Goal: Information Seeking & Learning: Learn about a topic

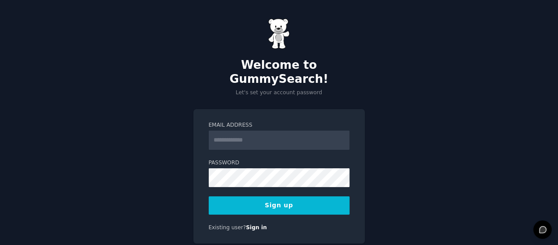
click at [259, 132] on input "Email Address" at bounding box center [279, 140] width 141 height 19
type input "**********"
click at [273, 196] on button "Sign up" at bounding box center [279, 205] width 141 height 18
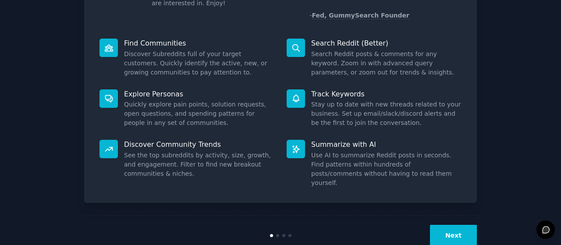
scroll to position [97, 0]
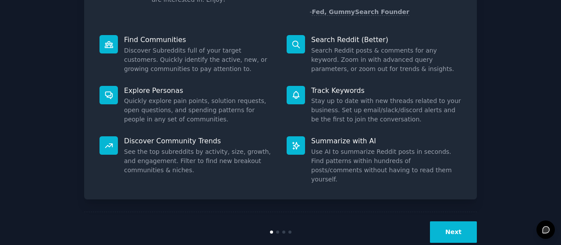
click at [469, 221] on button "Next" at bounding box center [453, 231] width 47 height 21
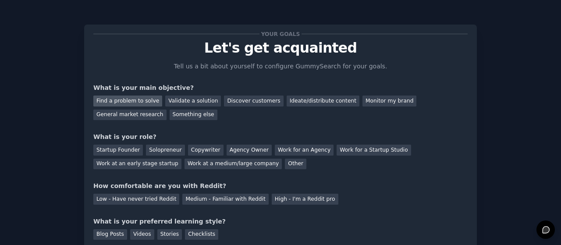
click at [150, 100] on div "Find a problem to solve" at bounding box center [127, 100] width 69 height 11
click at [189, 99] on div "Validate a solution" at bounding box center [193, 100] width 56 height 11
click at [134, 100] on div "Find a problem to solve" at bounding box center [127, 100] width 69 height 11
click at [237, 100] on div "Discover customers" at bounding box center [253, 100] width 59 height 11
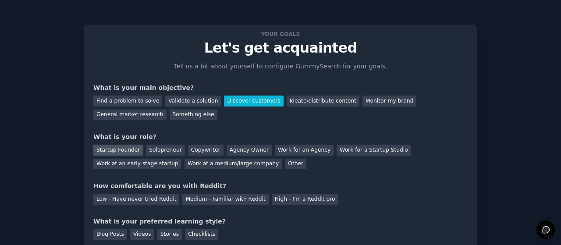
click at [116, 150] on div "Startup Founder" at bounding box center [117, 150] width 49 height 11
click at [289, 150] on div "Work for an Agency" at bounding box center [304, 150] width 59 height 11
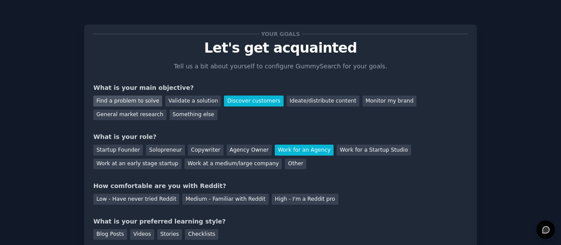
click at [130, 98] on div "Find a problem to solve" at bounding box center [127, 100] width 69 height 11
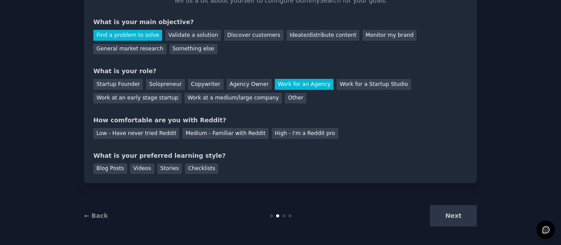
scroll to position [68, 0]
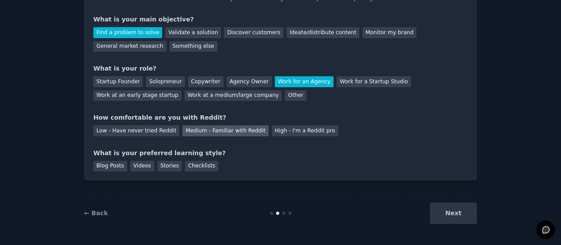
click at [203, 133] on div "Medium - Familiar with Reddit" at bounding box center [225, 130] width 86 height 11
click at [162, 166] on div "Stories" at bounding box center [169, 166] width 25 height 11
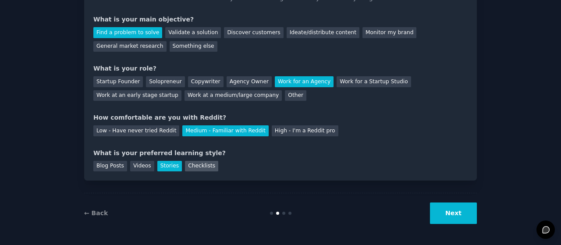
click at [185, 163] on div "Checklists" at bounding box center [201, 166] width 33 height 11
click at [162, 166] on div "Stories" at bounding box center [169, 166] width 25 height 11
click at [455, 207] on button "Next" at bounding box center [453, 212] width 47 height 21
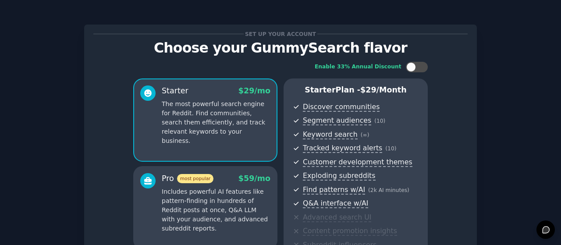
scroll to position [174, 0]
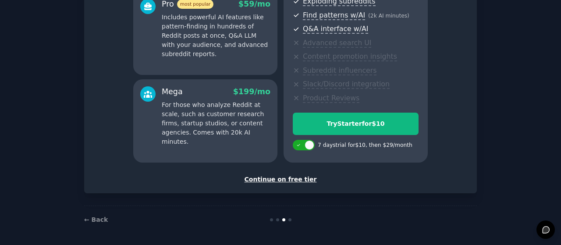
click at [276, 177] on div "Continue on free tier" at bounding box center [280, 179] width 374 height 9
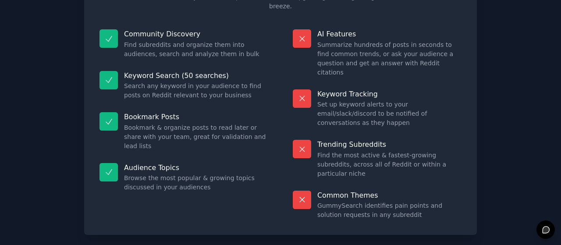
scroll to position [96, 0]
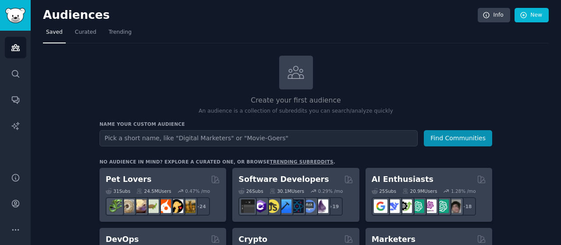
click at [292, 134] on input "text" at bounding box center [258, 138] width 318 height 16
type input "Erp implementation"
click at [424, 130] on button "Find Communities" at bounding box center [458, 138] width 68 height 16
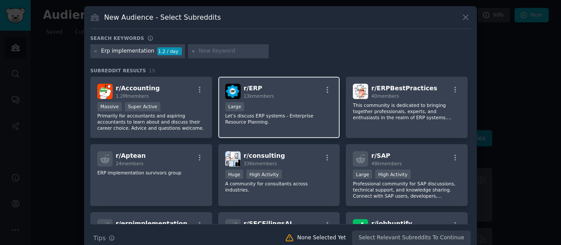
click at [282, 97] on div "r/ ERP 13k members" at bounding box center [279, 91] width 108 height 15
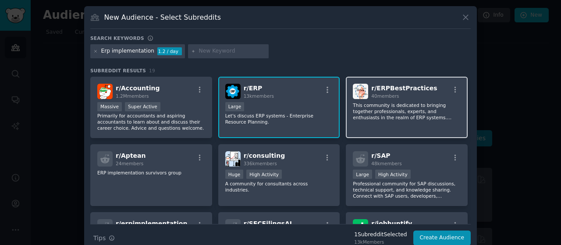
click at [393, 99] on div "r/ ERPBestPractices 40 members This community is dedicated to bringing together…" at bounding box center [407, 108] width 122 height 62
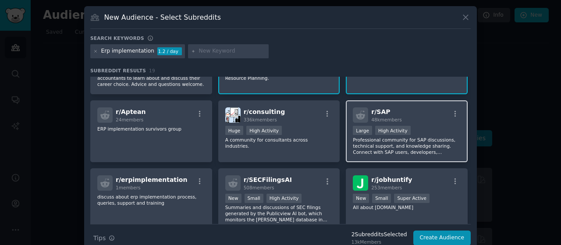
scroll to position [88, 0]
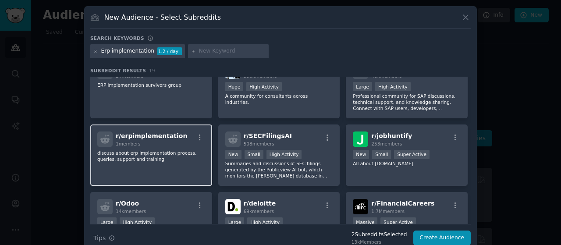
click at [176, 139] on div "r/ erpimplementation 1 members" at bounding box center [151, 138] width 108 height 15
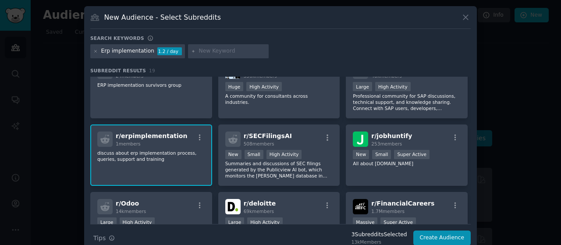
click at [157, 138] on span "r/ erpimplementation" at bounding box center [151, 135] width 71 height 7
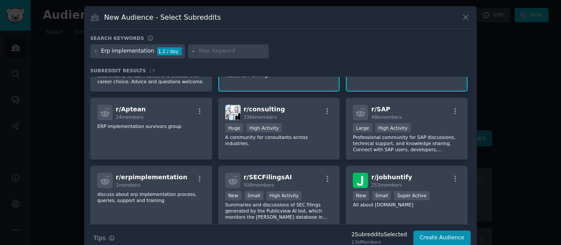
scroll to position [0, 0]
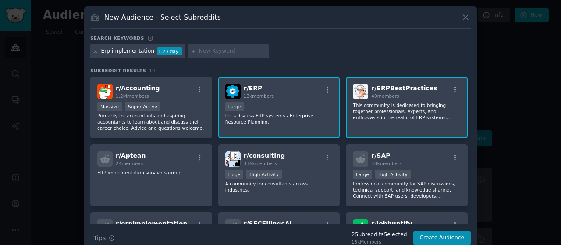
click at [376, 110] on p "This community is dedicated to bringing together professionals, experts, and en…" at bounding box center [407, 111] width 108 height 18
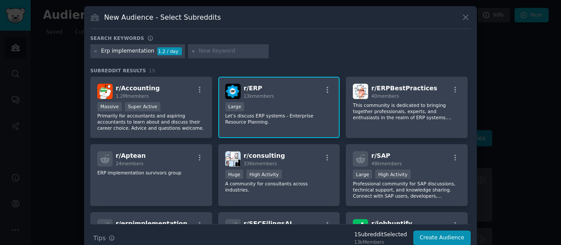
click at [104, 49] on div "Erp implementation" at bounding box center [127, 51] width 53 height 8
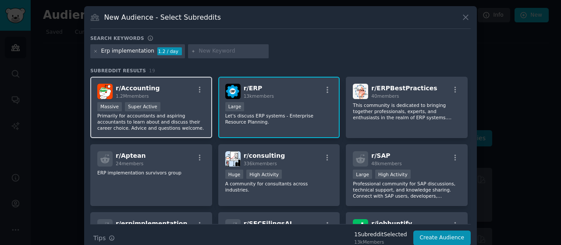
drag, startPoint x: 261, startPoint y: 107, endPoint x: 207, endPoint y: 87, distance: 57.8
click at [261, 106] on div "10,000 - 100,000 members Large" at bounding box center [279, 107] width 108 height 11
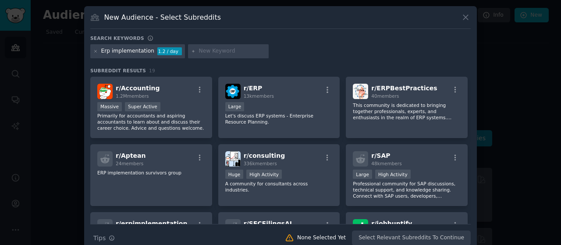
click at [131, 46] on div "Erp implementation 1.2 / day" at bounding box center [137, 51] width 95 height 14
click at [127, 50] on div "Erp implementation" at bounding box center [127, 51] width 53 height 8
click at [95, 49] on icon at bounding box center [95, 51] width 5 height 5
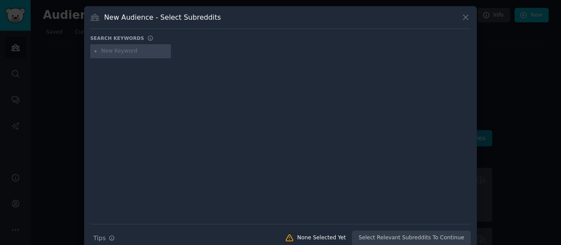
click at [109, 50] on input "text" at bounding box center [134, 51] width 67 height 8
type input "odoo"
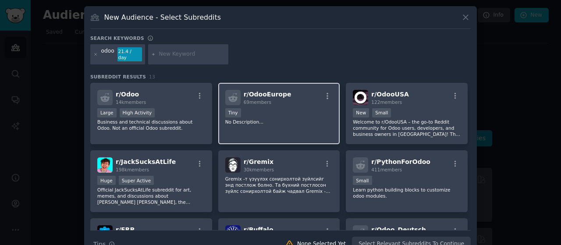
click at [285, 108] on div "< 100 members Tiny" at bounding box center [279, 113] width 108 height 11
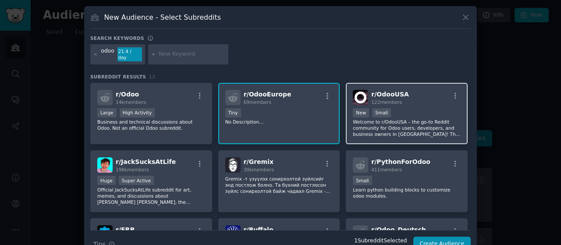
click at [397, 99] on div "r/ OdooUSA 122 members Established within past year New Small Welcome to r/Odoo…" at bounding box center [407, 114] width 122 height 62
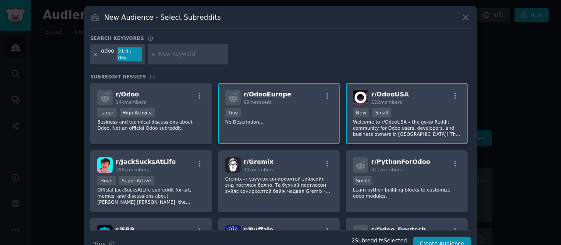
click at [93, 52] on icon at bounding box center [95, 54] width 5 height 5
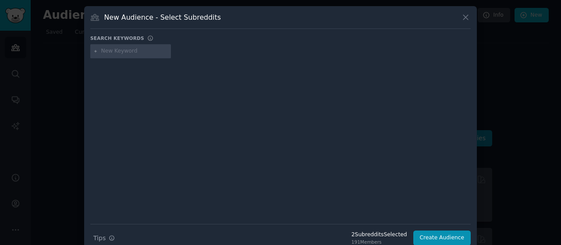
click at [106, 50] on input "text" at bounding box center [134, 51] width 67 height 8
click at [130, 51] on input "text" at bounding box center [134, 51] width 67 height 8
type input "odoo"
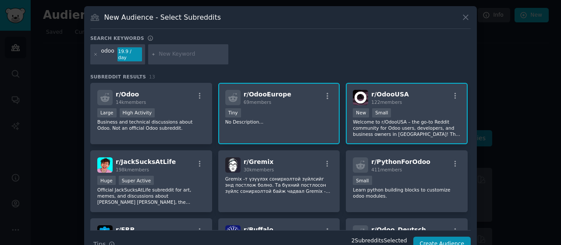
click at [293, 99] on div "r/ OdooEurope 69 members < 100 members Tiny No Description..." at bounding box center [279, 114] width 122 height 62
click at [382, 55] on div "odoo 19.9 / day" at bounding box center [280, 55] width 380 height 23
click at [280, 99] on div "69 members" at bounding box center [268, 102] width 48 height 6
click at [281, 52] on div "odoo 19.9 / day" at bounding box center [280, 55] width 380 height 23
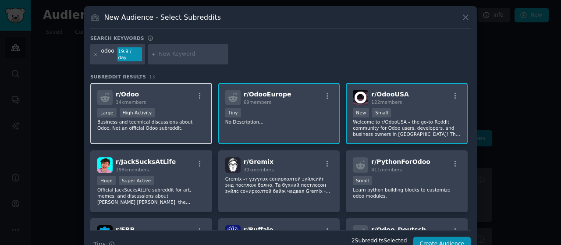
click at [180, 83] on div "r/ Odoo 14k members Large High Activity Business and technical discussions abou…" at bounding box center [151, 114] width 122 height 62
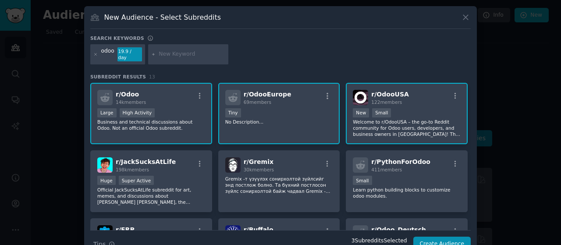
click at [295, 98] on div "r/ OdooEurope 69 members" at bounding box center [279, 97] width 108 height 15
click at [177, 92] on div "r/ Odoo 14k members" at bounding box center [151, 97] width 108 height 15
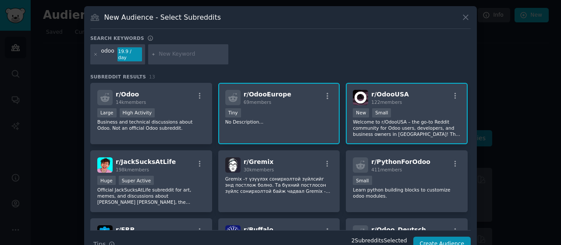
click at [302, 108] on div "< 100 members Tiny" at bounding box center [279, 113] width 108 height 11
click at [355, 59] on div "odoo 19.9 / day" at bounding box center [280, 55] width 380 height 23
click at [173, 50] on input "text" at bounding box center [192, 54] width 67 height 8
type input "netsuite"
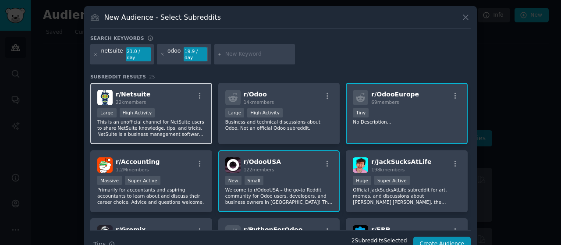
click at [152, 90] on div "r/ Netsuite 22k members" at bounding box center [151, 97] width 108 height 15
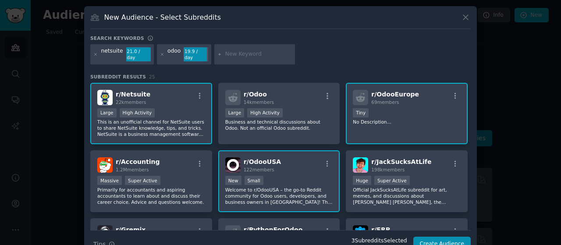
click at [245, 50] on input "text" at bounding box center [258, 54] width 67 height 8
type input "payroll"
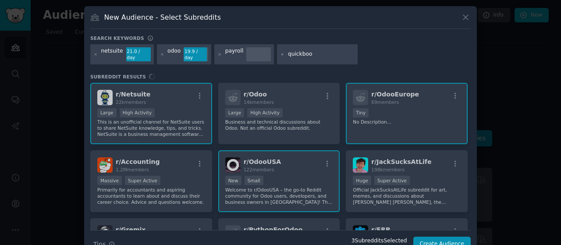
type input "quickbook"
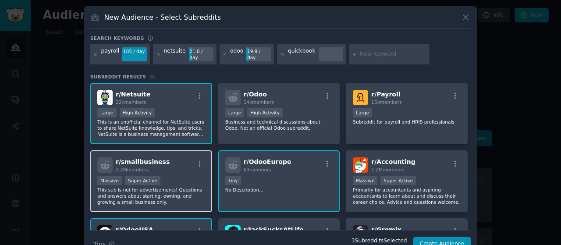
click at [169, 160] on div "r/ smallbusiness 2.2M members" at bounding box center [151, 164] width 108 height 15
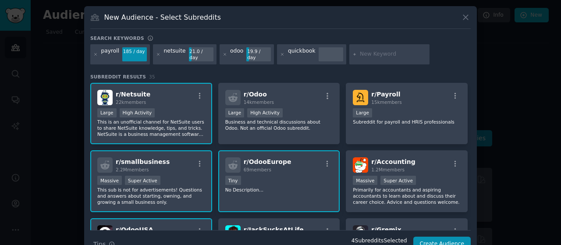
click at [295, 49] on div "quickbook" at bounding box center [302, 54] width 28 height 14
click at [305, 51] on div "quickbook" at bounding box center [302, 54] width 28 height 14
click at [323, 49] on div at bounding box center [330, 54] width 25 height 14
click at [297, 47] on div "quickbook" at bounding box center [302, 54] width 28 height 14
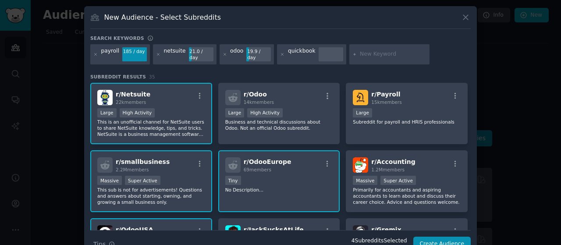
click at [303, 53] on div "quickbook" at bounding box center [302, 54] width 28 height 14
click at [318, 53] on div at bounding box center [330, 54] width 25 height 14
click at [322, 49] on div at bounding box center [330, 54] width 25 height 14
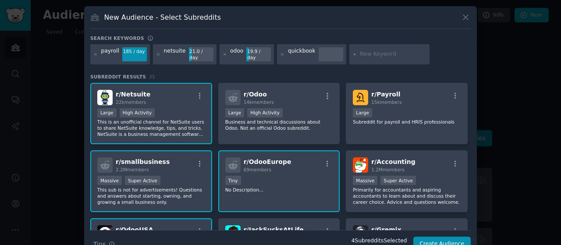
click at [290, 52] on div "quickbook" at bounding box center [302, 54] width 28 height 14
click at [281, 53] on icon at bounding box center [282, 54] width 2 height 2
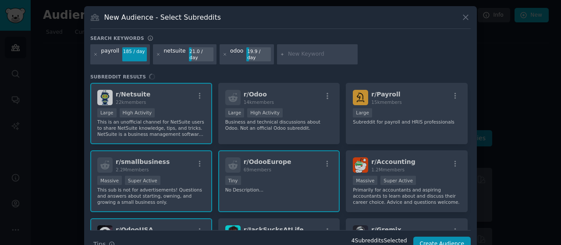
click at [288, 51] on input "text" at bounding box center [321, 54] width 67 height 8
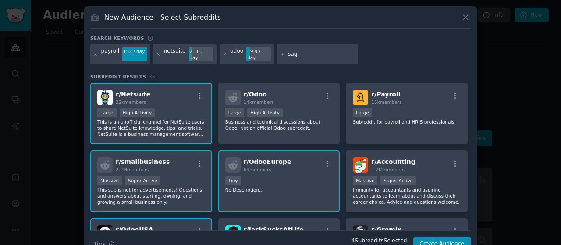
type input "sage"
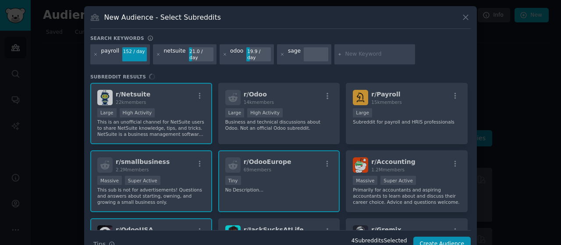
click at [345, 51] on input "text" at bounding box center [378, 54] width 67 height 8
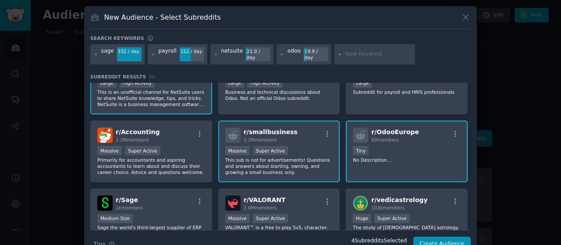
scroll to position [44, 0]
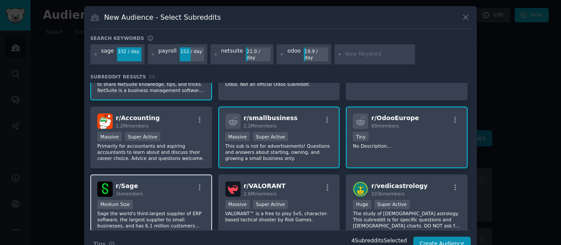
click at [167, 187] on div "r/ Sage 1k members" at bounding box center [151, 188] width 108 height 15
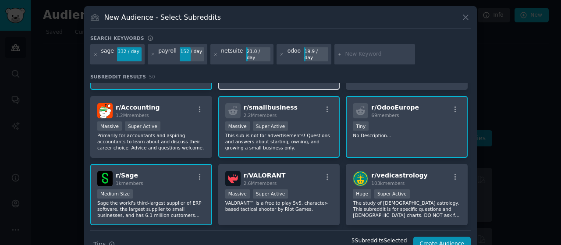
scroll to position [0, 0]
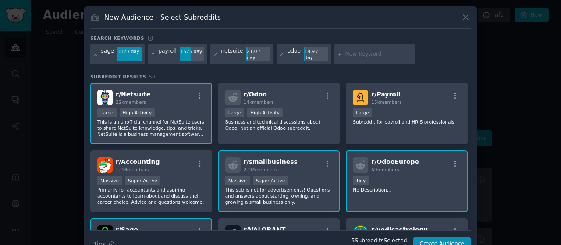
click at [357, 50] on input "text" at bounding box center [378, 54] width 67 height 8
type input "p"
type input "data analytics"
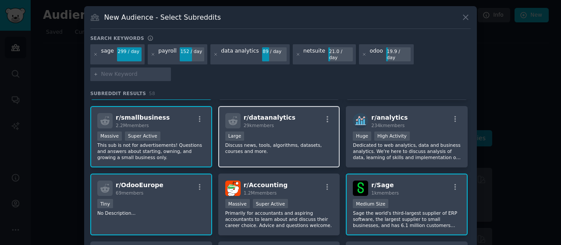
scroll to position [44, 0]
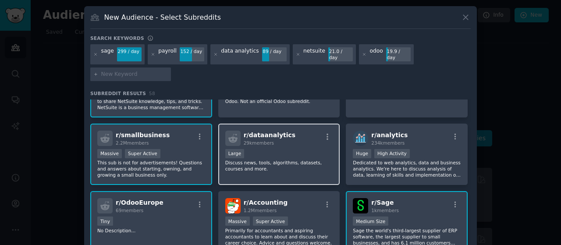
click at [296, 151] on div "Large" at bounding box center [279, 154] width 108 height 11
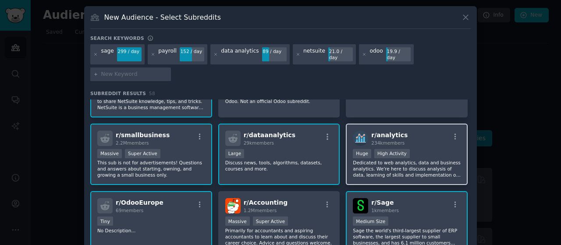
click at [424, 131] on div "r/ analytics 234k members" at bounding box center [407, 138] width 108 height 15
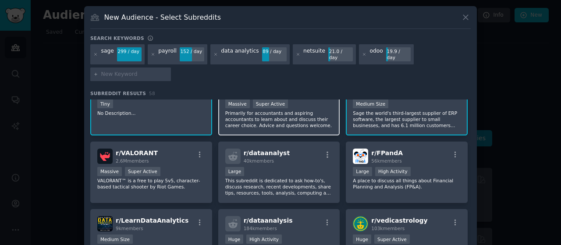
scroll to position [175, 0]
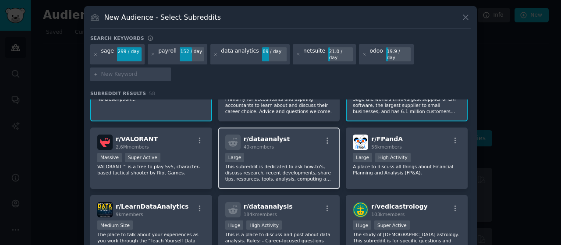
click at [286, 153] on div "10,000 - 100,000 members Large" at bounding box center [279, 158] width 108 height 11
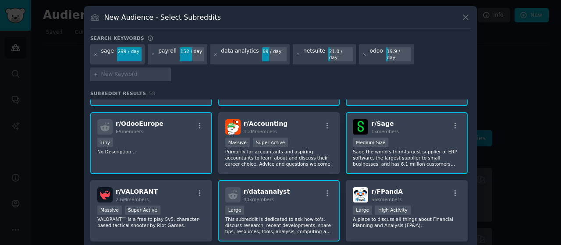
scroll to position [0, 0]
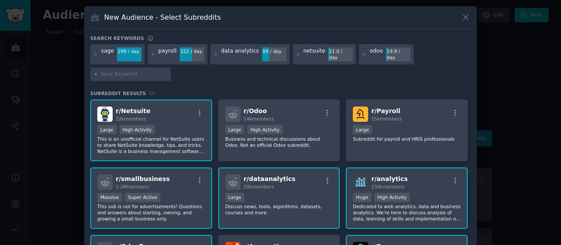
click at [144, 71] on input "text" at bounding box center [134, 75] width 67 height 8
type input "ai automation"
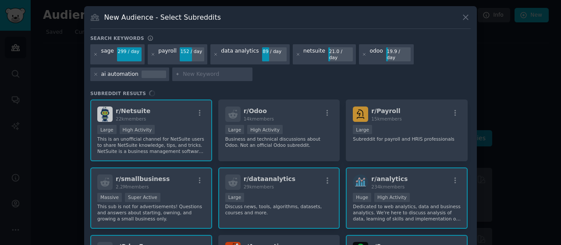
click at [194, 71] on input "text" at bounding box center [216, 75] width 67 height 8
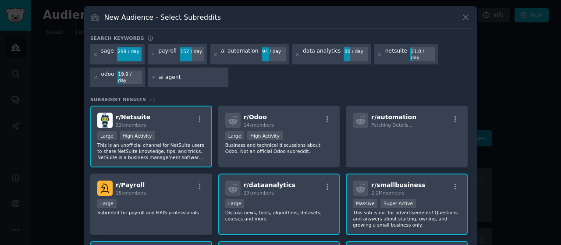
type input "ai agents"
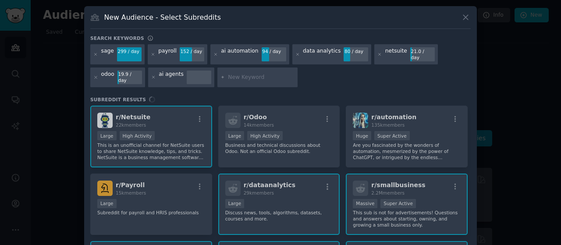
click at [413, 109] on div "r/ Netsuite 22k members Large High Activity This is an unofficial channel for N…" at bounding box center [280, 179] width 380 height 147
click at [385, 113] on div "r/ Netsuite 22k members Large High Activity This is an unofficial channel for N…" at bounding box center [280, 179] width 380 height 147
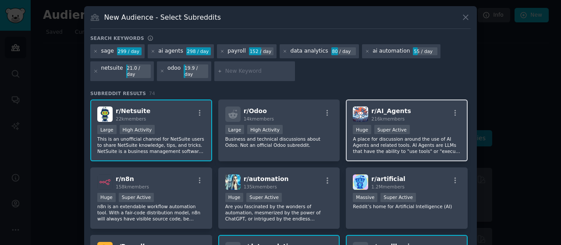
click at [420, 125] on div ">= 95th percentile for submissions / day Huge Super Active" at bounding box center [407, 130] width 108 height 11
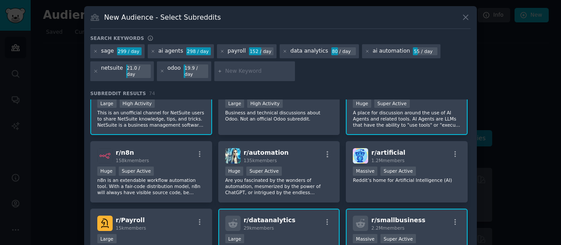
scroll to position [44, 0]
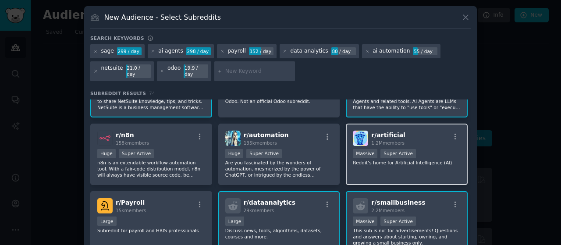
click at [415, 133] on div "r/ artificial 1.2M members" at bounding box center [407, 138] width 108 height 15
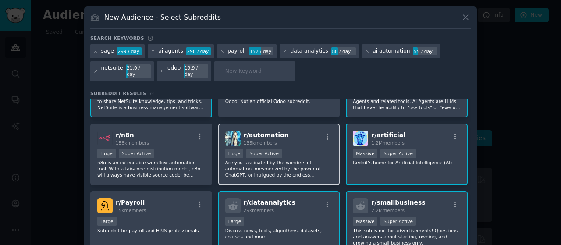
click at [278, 140] on div "135k members" at bounding box center [266, 143] width 45 height 6
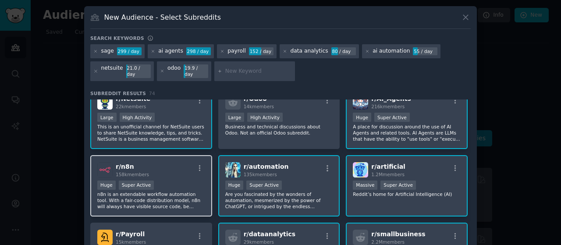
scroll to position [0, 0]
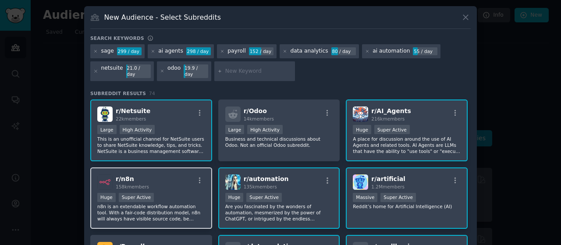
click at [152, 177] on div "r/ n8n 158k members" at bounding box center [151, 181] width 108 height 15
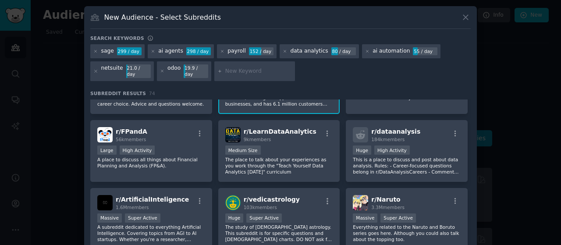
scroll to position [337, 0]
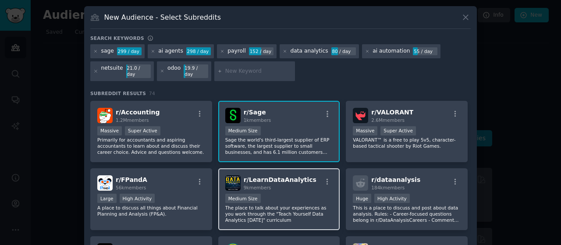
click at [279, 184] on div "9k members" at bounding box center [280, 187] width 73 height 6
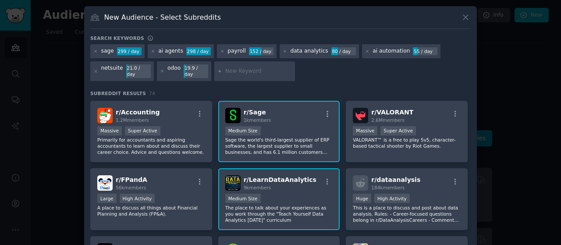
click at [263, 185] on span "9k members" at bounding box center [258, 187] width 28 height 5
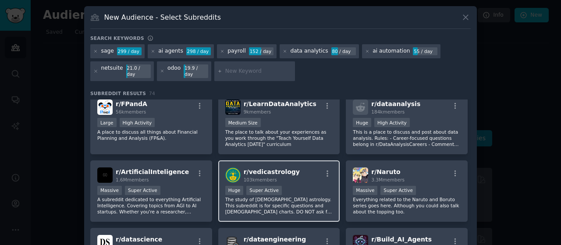
scroll to position [425, 0]
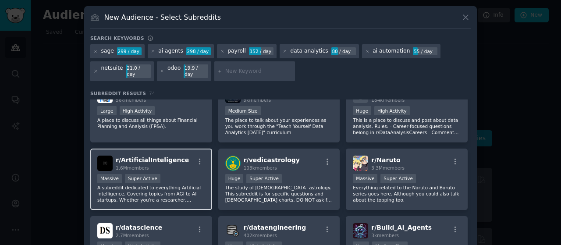
click at [177, 174] on div "Massive Super Active" at bounding box center [151, 179] width 108 height 11
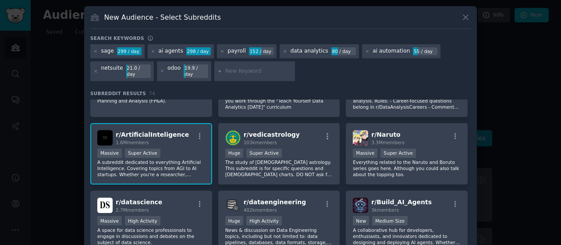
scroll to position [469, 0]
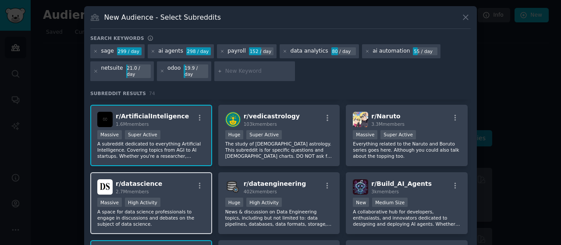
click at [159, 198] on div "Massive High Activity" at bounding box center [151, 203] width 108 height 11
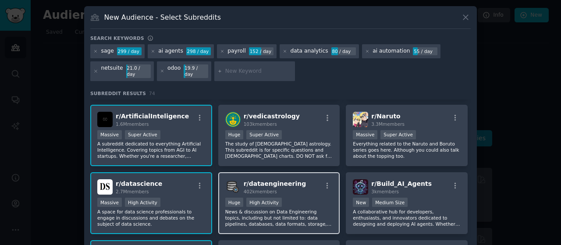
click at [285, 188] on div "402k members" at bounding box center [275, 191] width 63 height 6
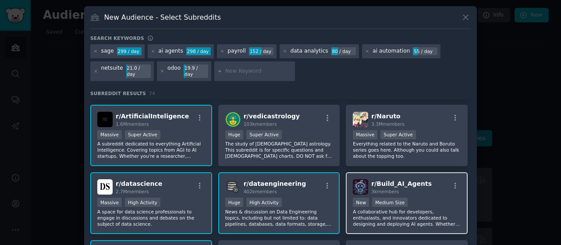
click at [406, 188] on div "3k members" at bounding box center [401, 191] width 60 height 6
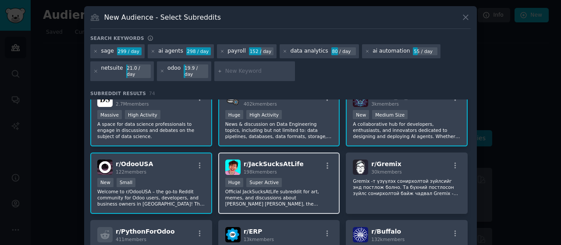
scroll to position [512, 0]
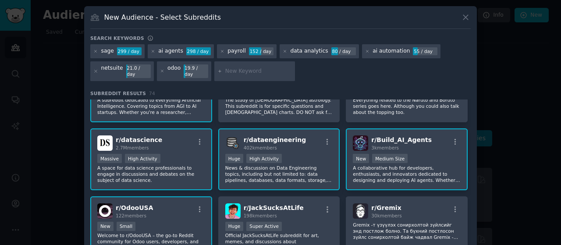
click at [292, 155] on div "Huge High Activity" at bounding box center [279, 159] width 108 height 11
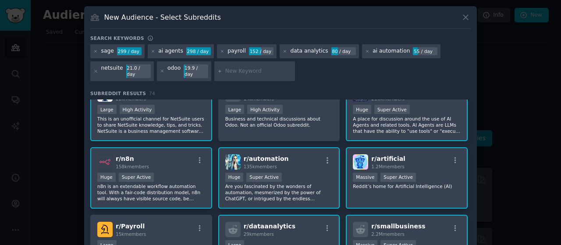
scroll to position [0, 0]
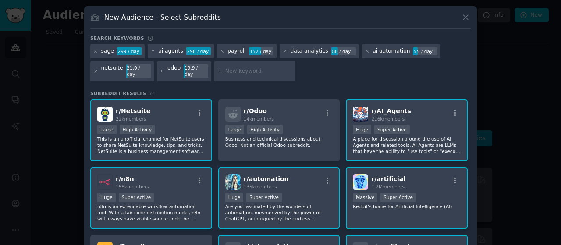
click at [236, 69] on input "text" at bounding box center [258, 71] width 67 height 8
type input "digital marketing"
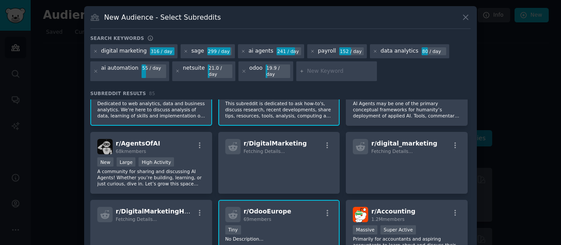
scroll to position [242, 0]
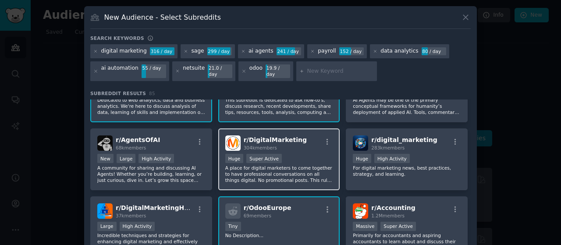
click at [314, 145] on div "r/ DigitalMarketing 304k members >= 95th percentile for submissions / day Huge …" at bounding box center [279, 159] width 122 height 62
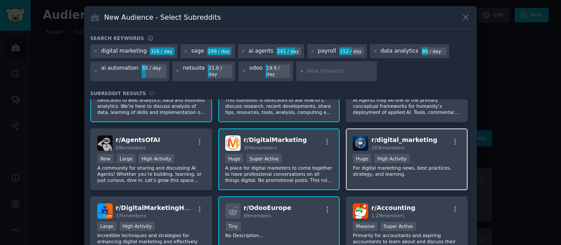
click at [407, 145] on div "283k members" at bounding box center [404, 148] width 66 height 6
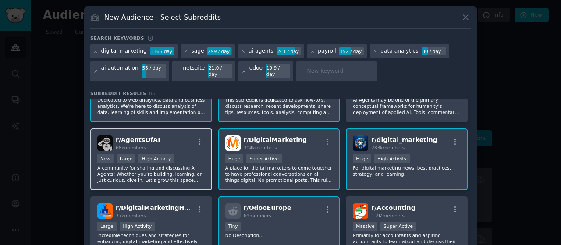
click at [191, 140] on div "r/ AgentsOfAI 68k members" at bounding box center [151, 142] width 108 height 15
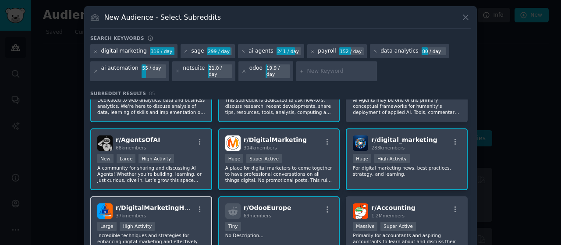
click at [184, 212] on div "r/ DigitalMarketingHack 37k members Large High Activity Incredible techniques a…" at bounding box center [151, 227] width 122 height 62
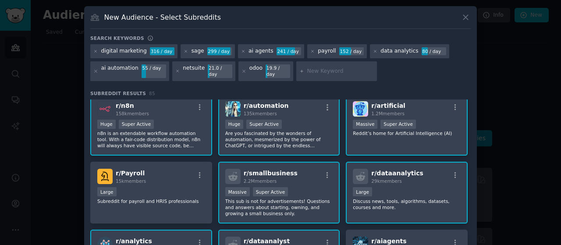
scroll to position [0, 0]
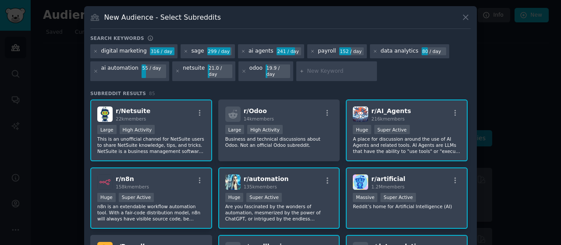
click at [313, 67] on input "text" at bounding box center [340, 71] width 67 height 8
type input "small businesses"
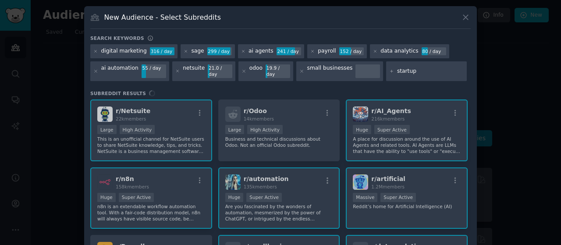
type input "startups"
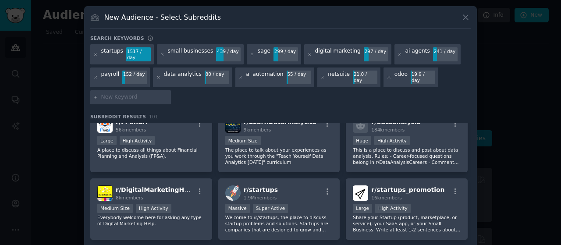
scroll to position [608, 0]
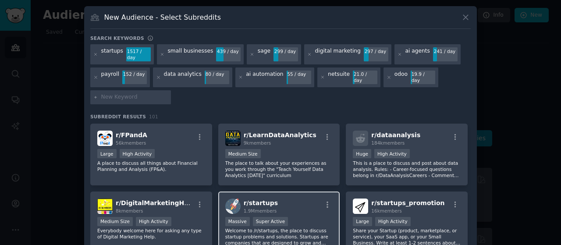
click at [310, 217] on div "Massive Super Active" at bounding box center [279, 222] width 108 height 11
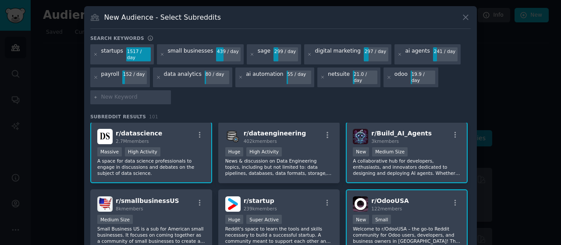
scroll to position [827, 0]
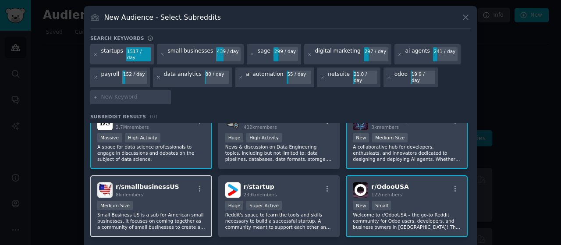
click at [182, 185] on div "r/ smallbusinessUS 8k members Medium Size Small Business US is a sub for Americ…" at bounding box center [151, 206] width 122 height 62
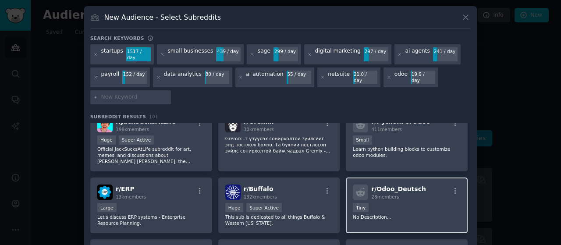
scroll to position [1048, 0]
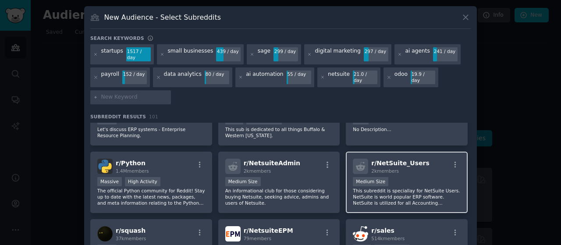
click at [393, 187] on p "This subreddit is speciallay for NetSuite Users. NetSuite is world popular ERP …" at bounding box center [407, 196] width 108 height 18
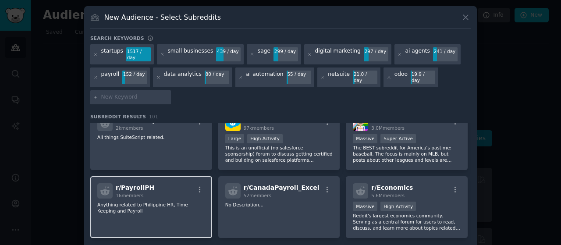
scroll to position [1226, 0]
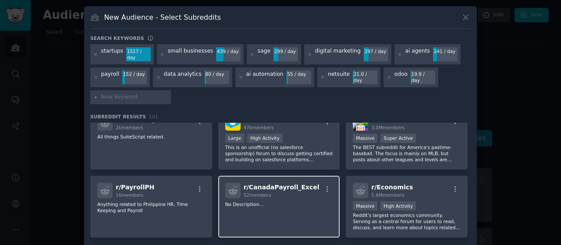
click at [303, 201] on p "No Description..." at bounding box center [279, 204] width 108 height 6
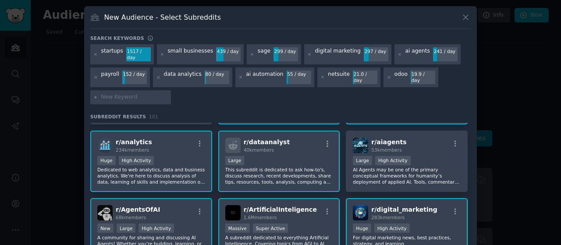
scroll to position [0, 0]
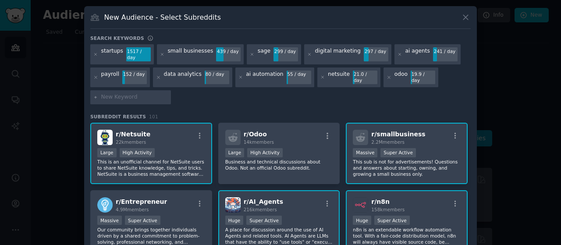
click at [133, 93] on input "text" at bounding box center [134, 97] width 67 height 8
type input "ecomemrce"
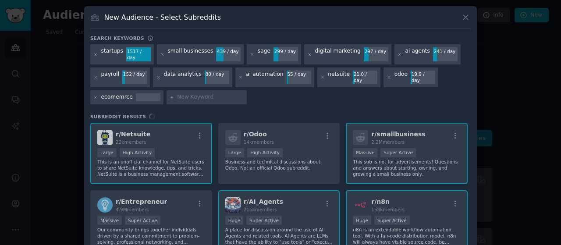
click at [122, 93] on div "ecomemrce" at bounding box center [117, 97] width 32 height 8
click at [93, 95] on icon at bounding box center [95, 97] width 5 height 5
click at [119, 93] on input "text" at bounding box center [134, 97] width 67 height 8
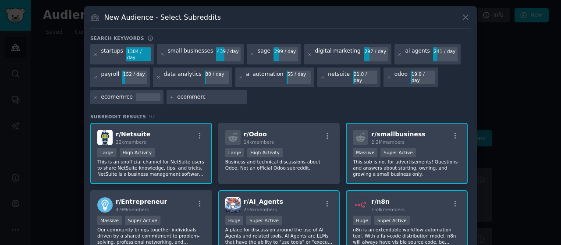
type input "ecommerce"
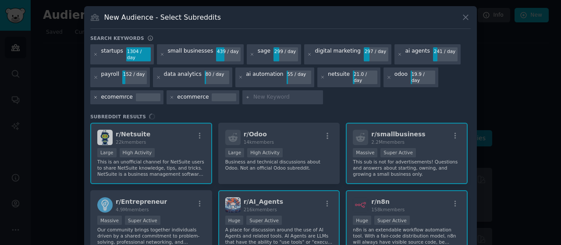
click at [94, 95] on icon at bounding box center [95, 97] width 5 height 5
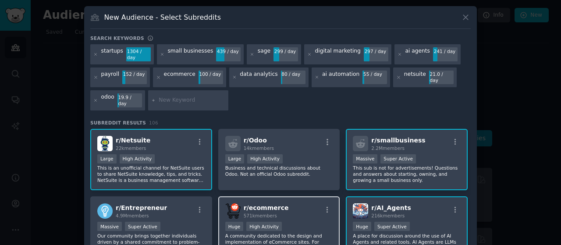
click at [293, 203] on div "r/ ecommerce 571k members" at bounding box center [279, 210] width 108 height 15
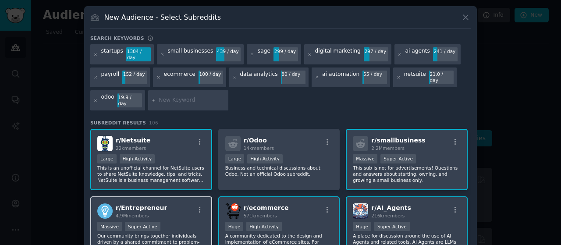
click at [180, 203] on div "r/ Entrepreneur 4.9M members" at bounding box center [151, 210] width 108 height 15
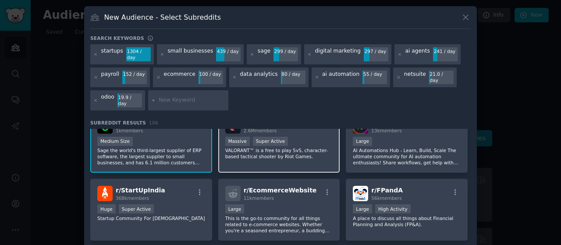
scroll to position [560, 0]
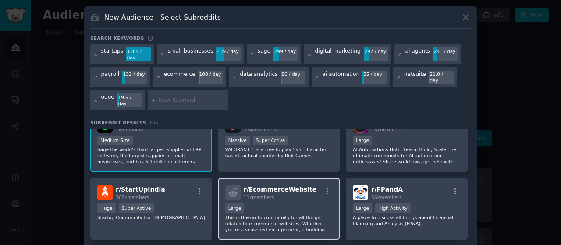
click at [293, 194] on div "11k members" at bounding box center [280, 197] width 73 height 6
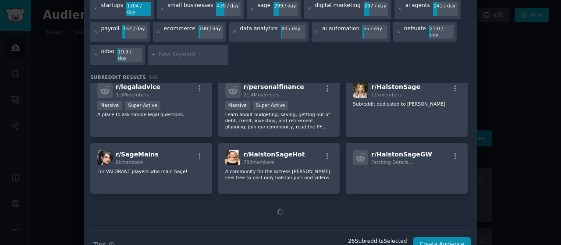
scroll to position [46, 0]
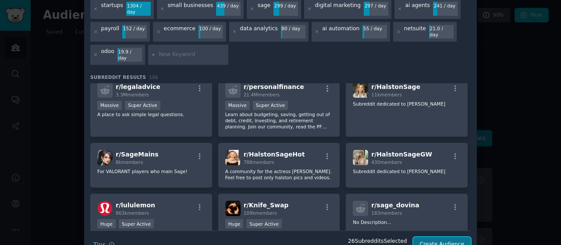
click at [445, 237] on button "Create Audience" at bounding box center [442, 244] width 58 height 15
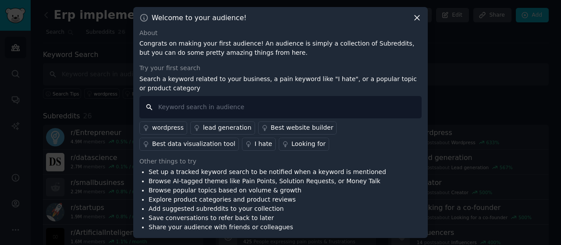
click at [237, 103] on input "text" at bounding box center [280, 107] width 282 height 22
click at [235, 139] on div "Best data visualization tool" at bounding box center [193, 143] width 83 height 9
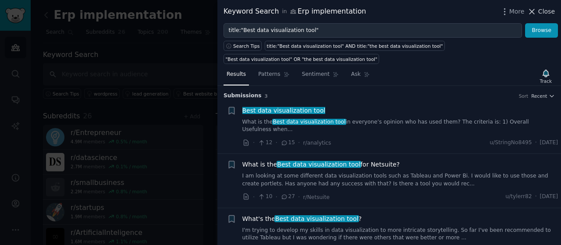
click at [542, 11] on span "Close" at bounding box center [546, 11] width 17 height 9
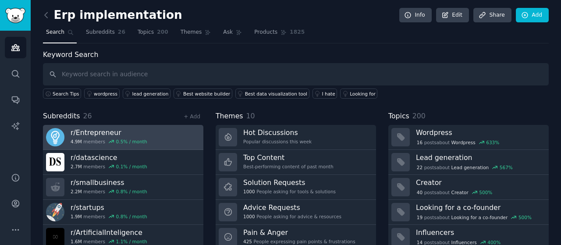
click at [85, 131] on h3 "r/ Entrepreneur" at bounding box center [109, 132] width 77 height 9
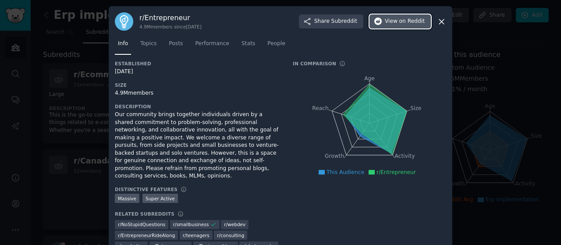
click at [417, 22] on span "on Reddit" at bounding box center [411, 22] width 25 height 8
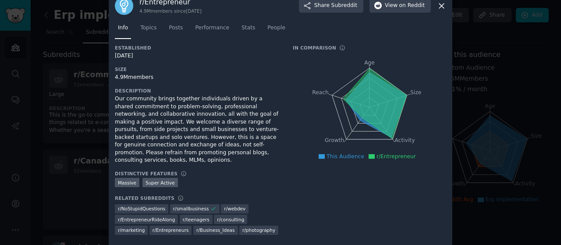
click at [443, 6] on icon at bounding box center [441, 5] width 9 height 9
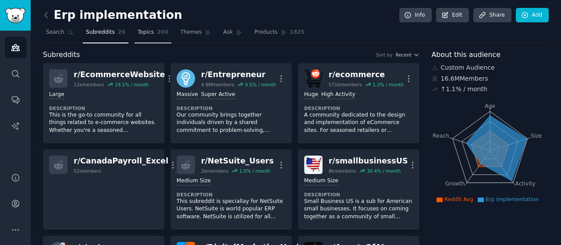
click at [145, 29] on span "Topics" at bounding box center [146, 32] width 16 height 8
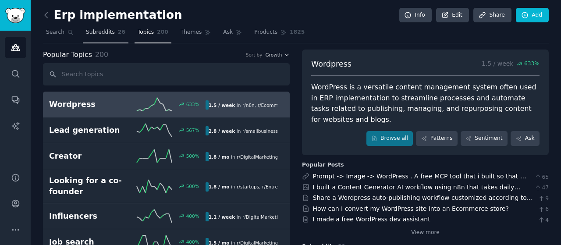
click at [93, 37] on link "Subreddits 26" at bounding box center [106, 34] width 46 height 18
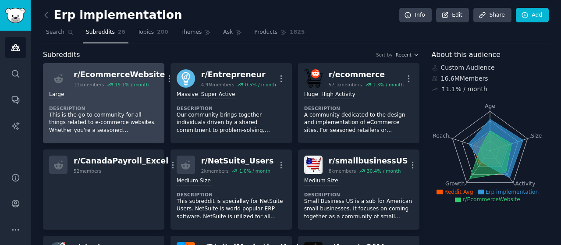
click at [93, 72] on div "r/ EcommerceWebsite" at bounding box center [119, 74] width 91 height 11
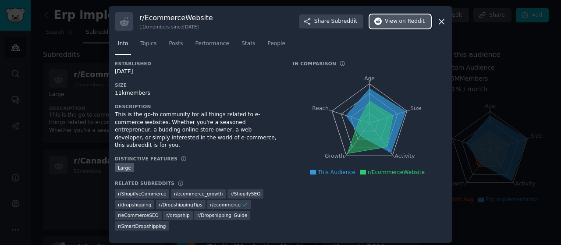
click at [406, 21] on span "on Reddit" at bounding box center [411, 22] width 25 height 8
click at [437, 19] on icon at bounding box center [441, 21] width 9 height 9
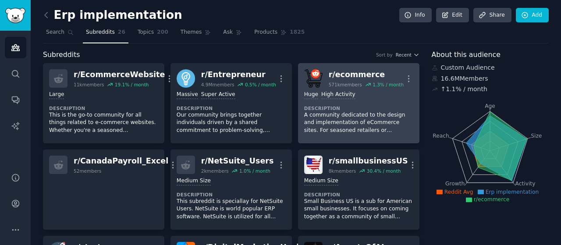
click at [355, 76] on div "r/ ecommerce" at bounding box center [365, 74] width 75 height 11
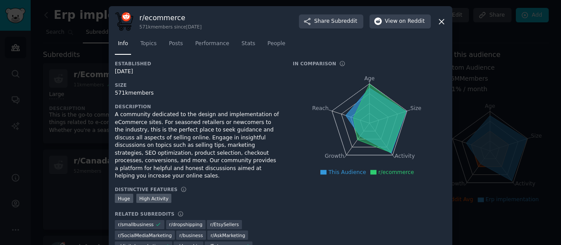
drag, startPoint x: 371, startPoint y: 108, endPoint x: 342, endPoint y: 124, distance: 33.5
click at [342, 124] on icon "Age Size Activity Growth Reach" at bounding box center [369, 123] width 153 height 110
click at [410, 24] on span "on Reddit" at bounding box center [411, 22] width 25 height 8
click at [439, 21] on icon at bounding box center [441, 21] width 9 height 9
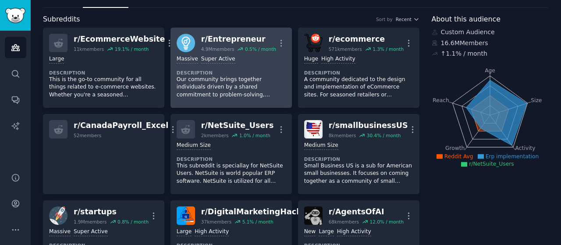
scroll to position [44, 0]
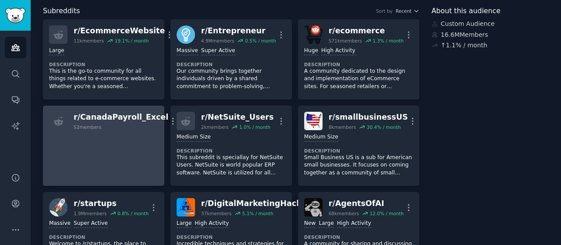
click at [112, 113] on div "r/ CanadaPayroll_Excel" at bounding box center [121, 117] width 95 height 11
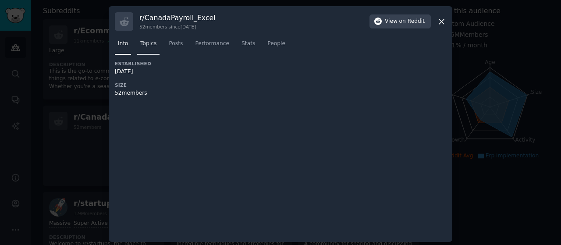
click at [152, 42] on span "Topics" at bounding box center [148, 44] width 16 height 8
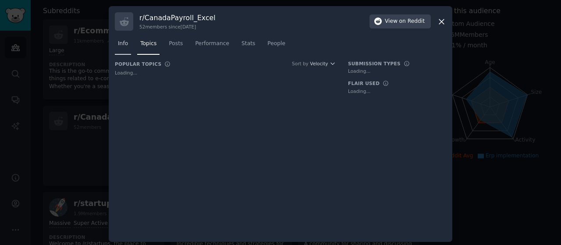
click at [118, 45] on span "Info" at bounding box center [123, 44] width 10 height 8
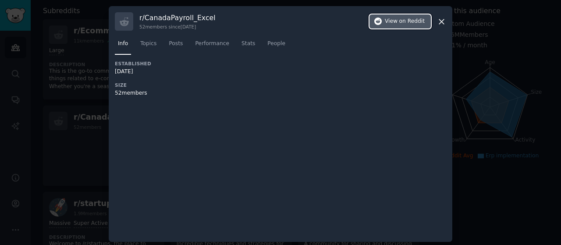
click at [399, 22] on span "View on Reddit" at bounding box center [405, 22] width 40 height 8
click at [439, 21] on icon at bounding box center [441, 21] width 5 height 5
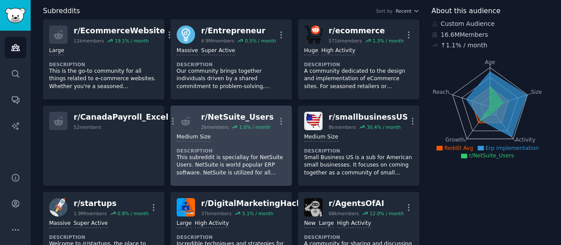
click at [227, 115] on div "r/ NetSuite_Users" at bounding box center [237, 117] width 73 height 11
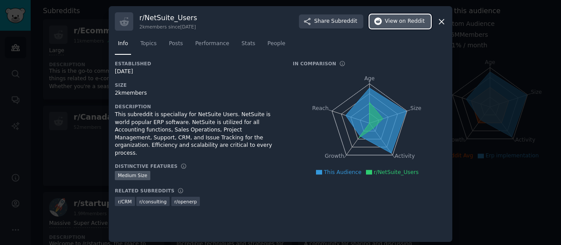
click at [403, 22] on span "on Reddit" at bounding box center [411, 22] width 25 height 8
click at [441, 22] on icon at bounding box center [441, 21] width 9 height 9
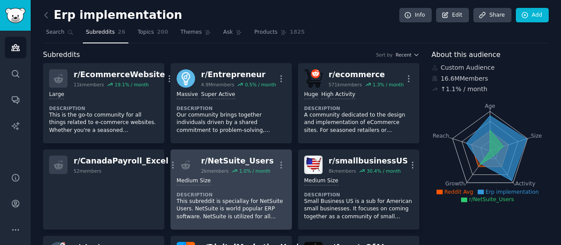
click at [234, 159] on div "r/ NetSuite_Users" at bounding box center [237, 160] width 73 height 11
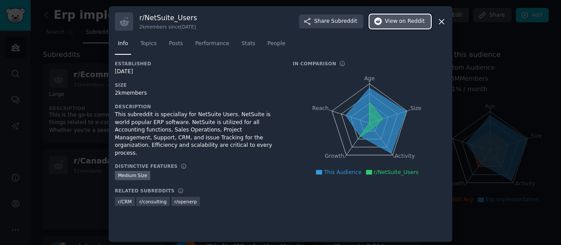
click at [403, 21] on span "on Reddit" at bounding box center [411, 22] width 25 height 8
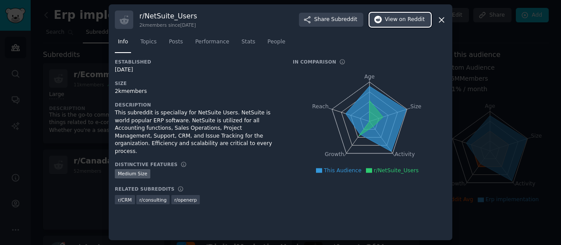
scroll to position [3, 0]
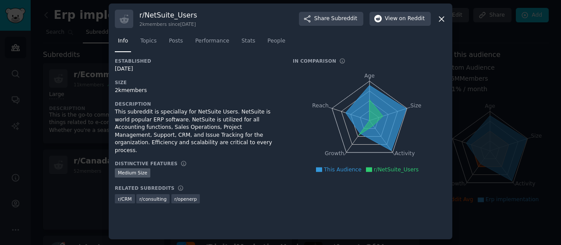
click at [441, 20] on icon at bounding box center [441, 19] width 5 height 5
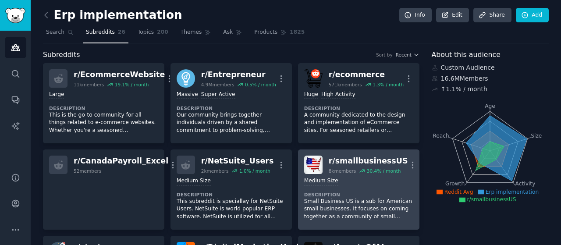
click at [368, 161] on div "r/ smallbusinessUS" at bounding box center [367, 160] width 79 height 11
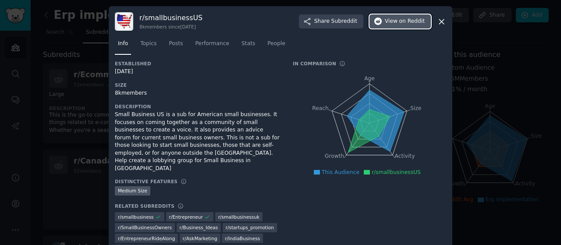
click at [405, 25] on span "on Reddit" at bounding box center [411, 22] width 25 height 8
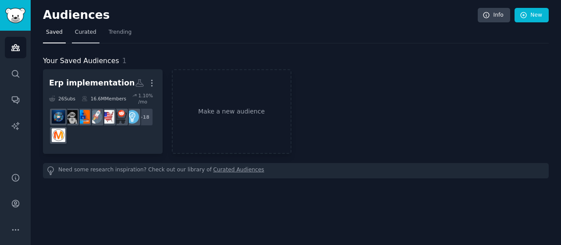
click at [89, 35] on span "Curated" at bounding box center [85, 32] width 21 height 8
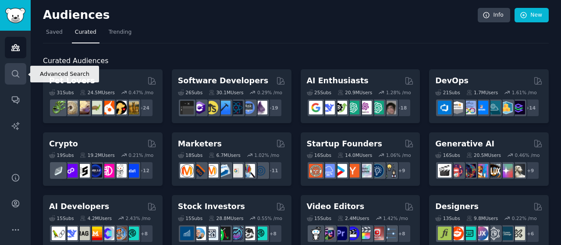
click at [18, 77] on icon "Sidebar" at bounding box center [15, 73] width 9 height 9
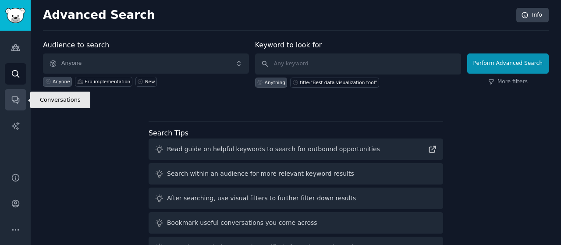
click at [15, 104] on icon "Sidebar" at bounding box center [15, 99] width 9 height 9
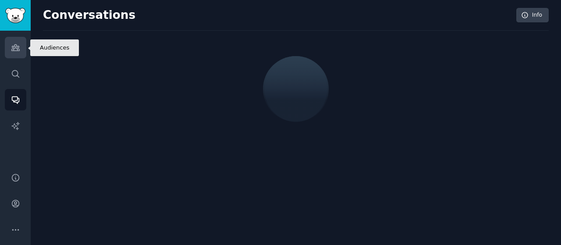
click at [20, 53] on link "Audiences" at bounding box center [15, 47] width 21 height 21
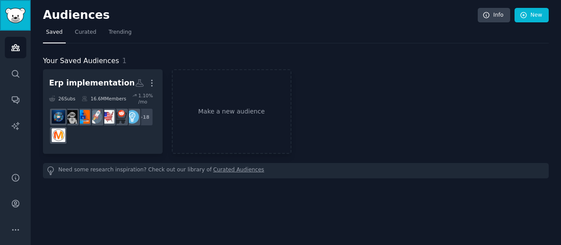
click at [18, 14] on img "Sidebar" at bounding box center [15, 15] width 20 height 15
click at [85, 31] on span "Curated" at bounding box center [85, 32] width 21 height 8
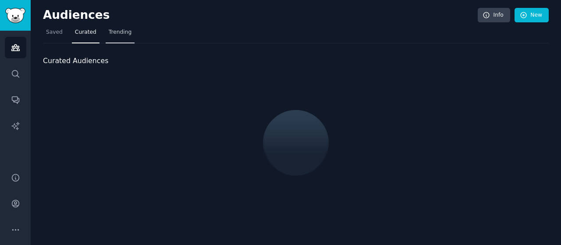
click at [117, 30] on span "Trending" at bounding box center [120, 32] width 23 height 8
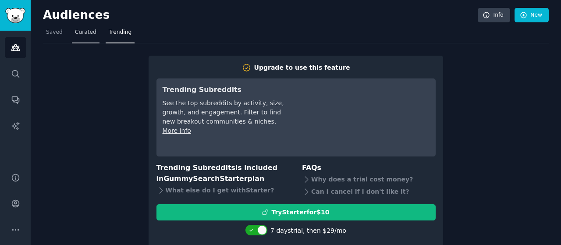
click at [78, 32] on span "Curated" at bounding box center [85, 32] width 21 height 8
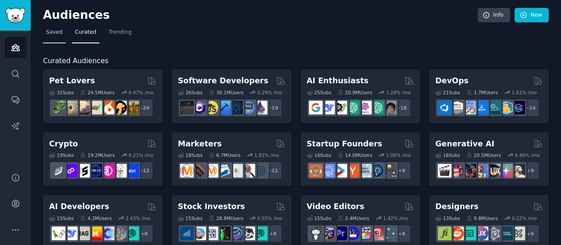
click at [50, 36] on link "Saved" at bounding box center [54, 34] width 23 height 18
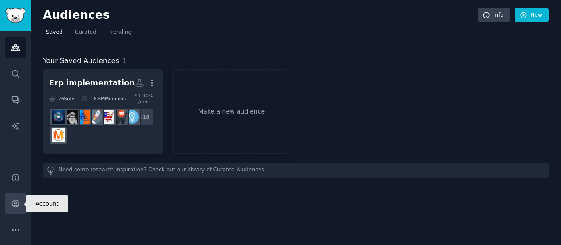
click at [17, 199] on icon "Sidebar" at bounding box center [15, 203] width 9 height 9
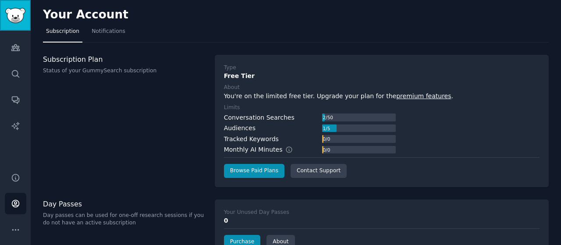
click at [14, 11] on img "Sidebar" at bounding box center [15, 15] width 20 height 15
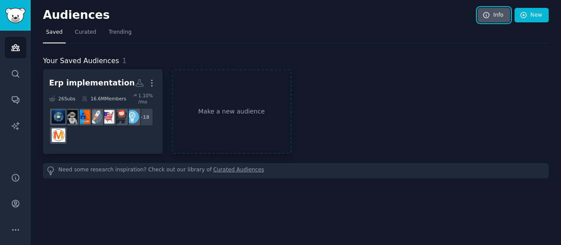
click at [502, 18] on link "Info" at bounding box center [493, 15] width 32 height 15
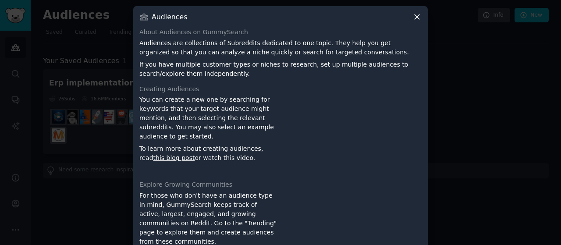
click at [417, 16] on icon at bounding box center [416, 16] width 9 height 9
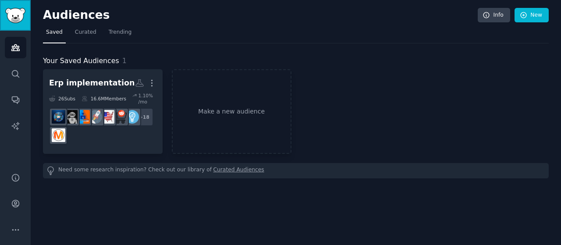
click at [11, 13] on img "Sidebar" at bounding box center [15, 15] width 20 height 15
click at [124, 31] on span "Trending" at bounding box center [120, 32] width 23 height 8
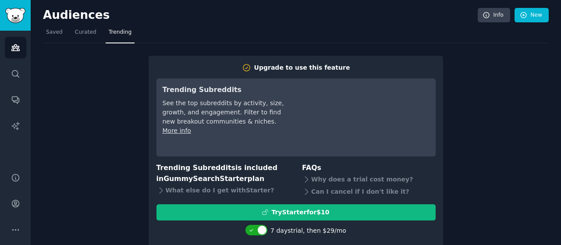
click at [311, 38] on nav "Saved Curated Trending" at bounding box center [295, 34] width 505 height 18
click at [14, 203] on icon "Sidebar" at bounding box center [15, 203] width 7 height 7
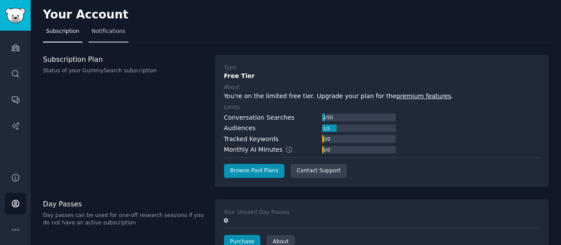
click at [107, 33] on span "Notifications" at bounding box center [109, 32] width 34 height 8
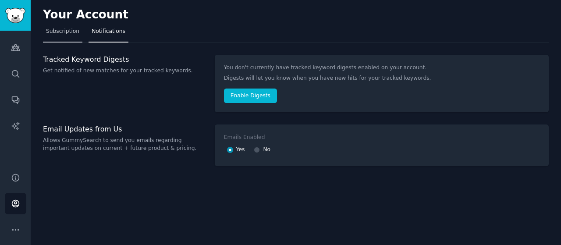
click at [50, 32] on span "Subscription" at bounding box center [62, 32] width 33 height 8
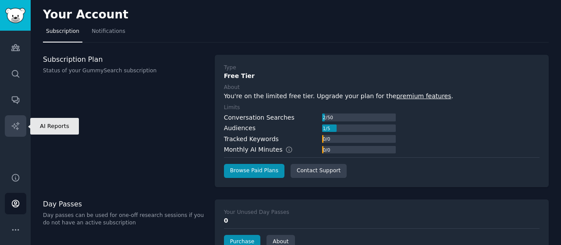
click at [12, 122] on icon "Sidebar" at bounding box center [15, 125] width 9 height 9
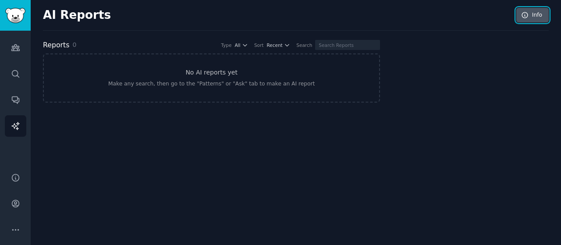
click at [522, 14] on icon at bounding box center [525, 15] width 8 height 8
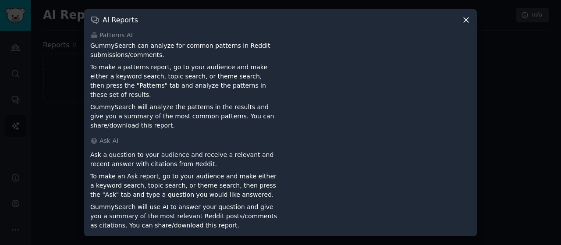
click at [466, 25] on icon at bounding box center [465, 19] width 9 height 9
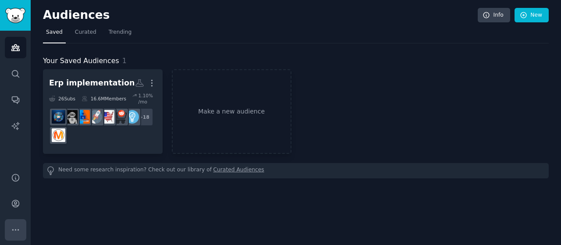
click at [12, 224] on button "More" at bounding box center [15, 229] width 21 height 21
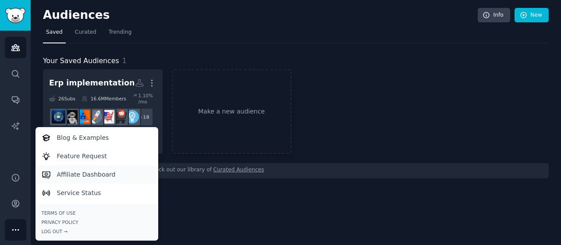
click at [75, 174] on p "Affiliate Dashboard" at bounding box center [86, 174] width 59 height 9
click at [392, 102] on div "Erp implementation Custom Audience More 26 Sub s 16.6M Members 1.10 % /mo + 18 …" at bounding box center [295, 111] width 505 height 85
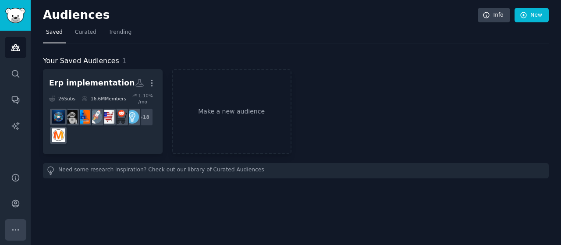
click at [14, 231] on icon "Sidebar" at bounding box center [15, 229] width 9 height 9
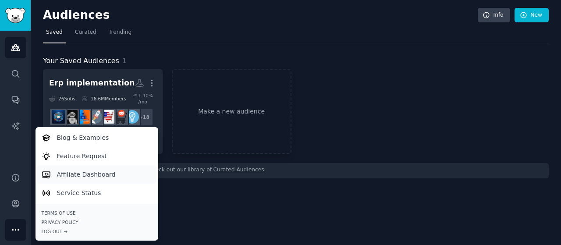
click at [83, 173] on p "Affiliate Dashboard" at bounding box center [86, 174] width 59 height 9
click at [283, 39] on nav "Saved Curated Trending" at bounding box center [295, 34] width 505 height 18
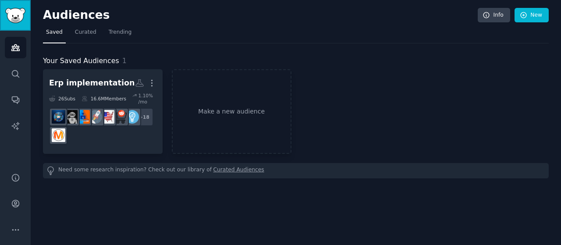
click at [18, 14] on img "Sidebar" at bounding box center [15, 15] width 20 height 15
click at [14, 15] on img "Sidebar" at bounding box center [15, 15] width 20 height 15
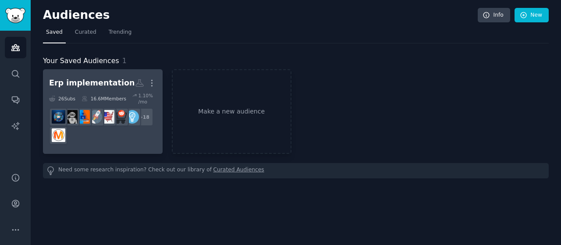
click at [86, 99] on div "16.6M Members" at bounding box center [103, 98] width 45 height 12
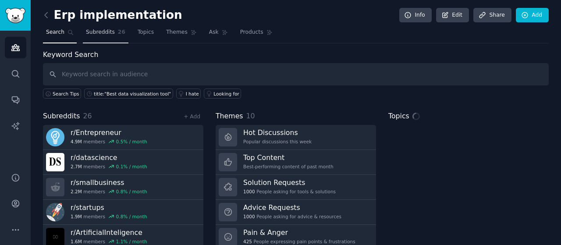
click at [100, 37] on link "Subreddits 26" at bounding box center [106, 34] width 46 height 18
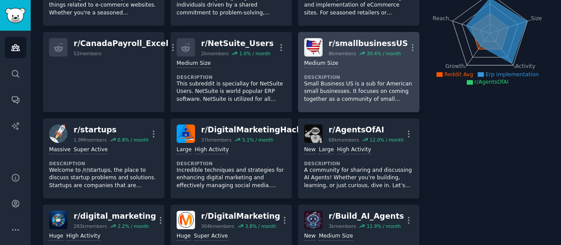
scroll to position [131, 0]
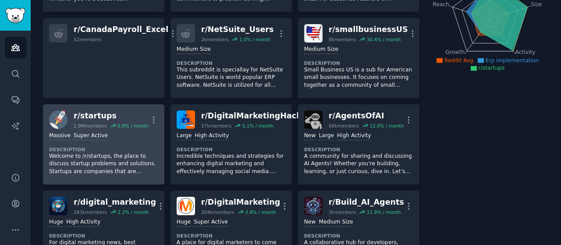
click at [86, 115] on div "r/ startups" at bounding box center [111, 115] width 75 height 11
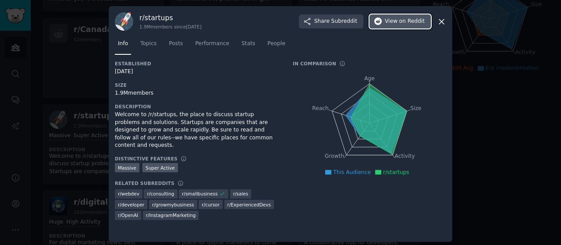
click at [399, 24] on span "on Reddit" at bounding box center [411, 22] width 25 height 8
click at [440, 21] on icon at bounding box center [441, 21] width 5 height 5
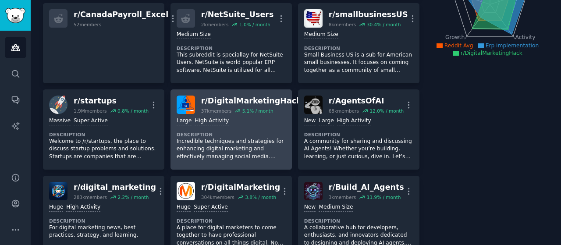
scroll to position [160, 0]
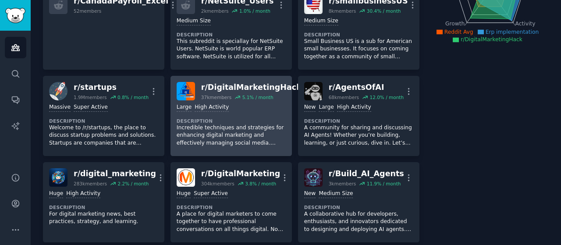
click at [230, 85] on div "r/ DigitalMarketingHack" at bounding box center [251, 87] width 100 height 11
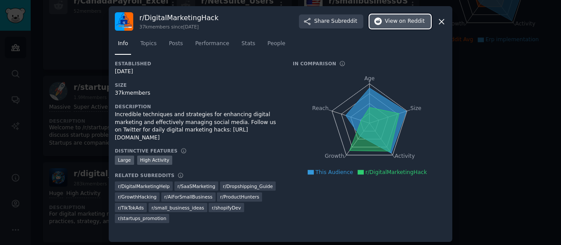
click at [398, 20] on span "View on Reddit" at bounding box center [405, 22] width 40 height 8
click at [441, 26] on icon at bounding box center [441, 21] width 9 height 9
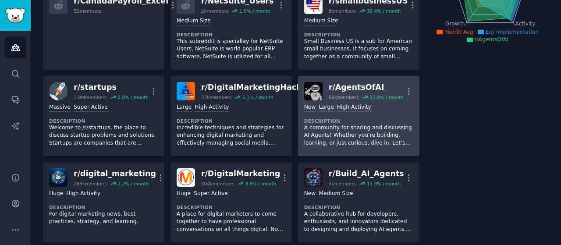
click at [355, 89] on div "r/ AgentsOfAI" at bounding box center [365, 87] width 75 height 11
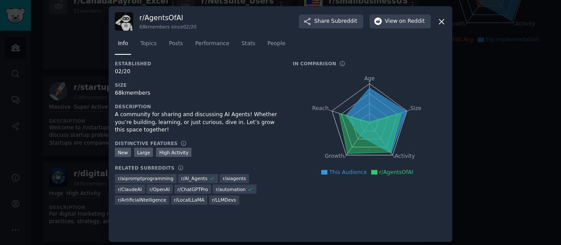
scroll to position [3, 0]
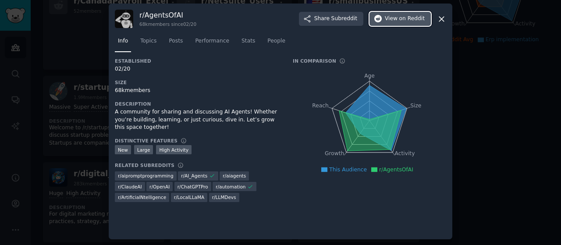
click at [381, 16] on icon "button" at bounding box center [378, 19] width 8 height 8
click at [440, 18] on icon at bounding box center [441, 19] width 5 height 5
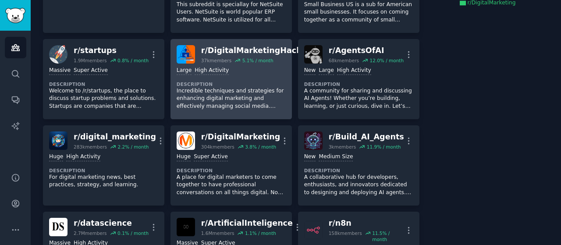
scroll to position [247, 0]
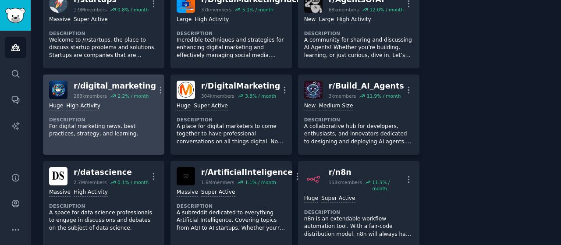
click at [91, 84] on div "r/ digital_marketing" at bounding box center [115, 86] width 82 height 11
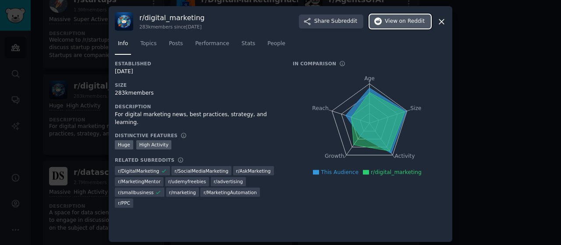
click at [410, 25] on span "on Reddit" at bounding box center [411, 22] width 25 height 8
click at [440, 22] on icon at bounding box center [441, 21] width 9 height 9
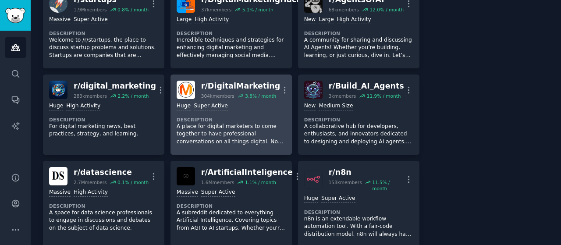
click at [241, 83] on div "r/ DigitalMarketing" at bounding box center [240, 86] width 79 height 11
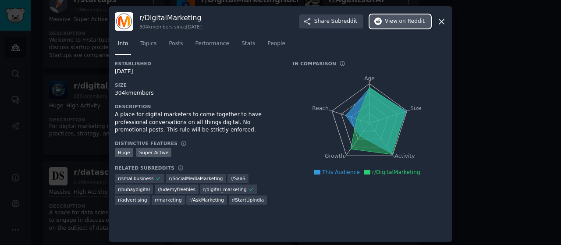
click at [389, 24] on span "View on Reddit" at bounding box center [405, 22] width 40 height 8
click at [442, 21] on icon at bounding box center [441, 21] width 9 height 9
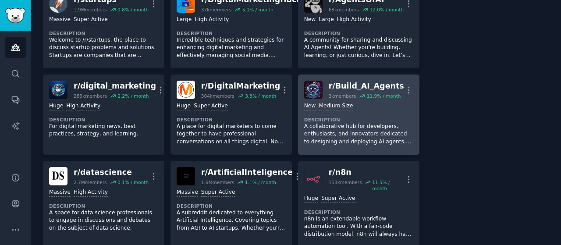
click at [357, 86] on div "r/ Build_AI_Agents" at bounding box center [365, 86] width 75 height 11
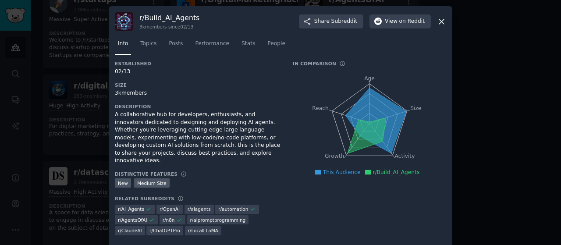
scroll to position [3, 0]
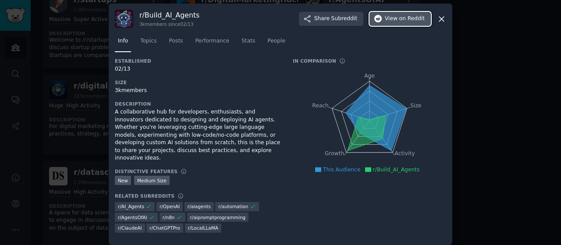
click at [406, 21] on span "on Reddit" at bounding box center [411, 19] width 25 height 8
click at [440, 21] on icon at bounding box center [441, 18] width 9 height 9
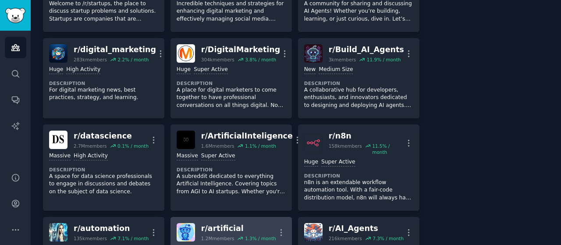
scroll to position [291, 0]
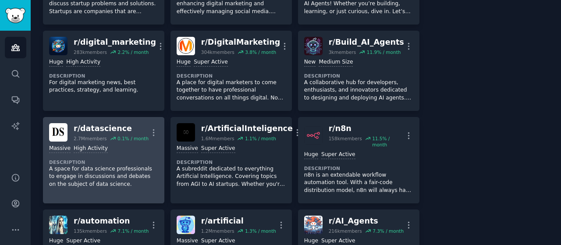
click at [93, 133] on h2 "r/ datascience 2.7M members 0.1 % / month" at bounding box center [111, 132] width 75 height 18
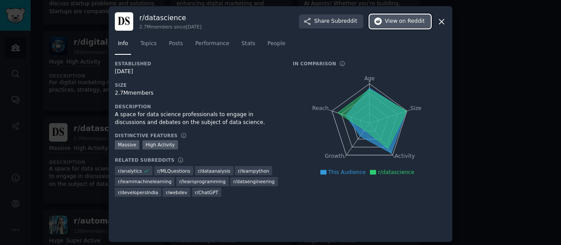
click at [403, 23] on span "on Reddit" at bounding box center [411, 22] width 25 height 8
click at [439, 19] on icon at bounding box center [441, 21] width 9 height 9
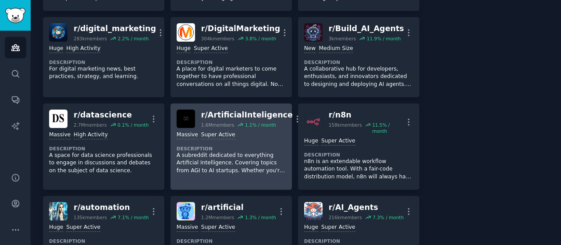
scroll to position [291, 0]
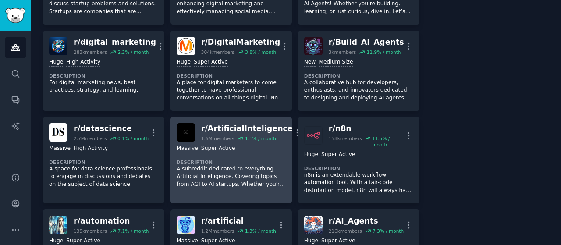
click at [241, 127] on div "r/ ArtificialInteligence" at bounding box center [247, 128] width 92 height 11
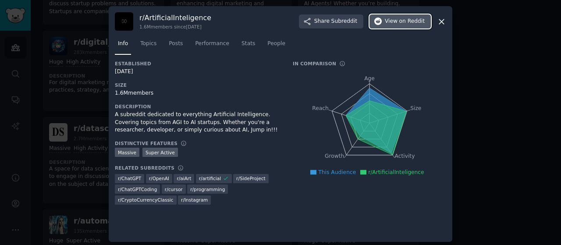
click at [397, 26] on button "View on Reddit" at bounding box center [399, 21] width 61 height 14
click at [441, 21] on icon at bounding box center [441, 21] width 5 height 5
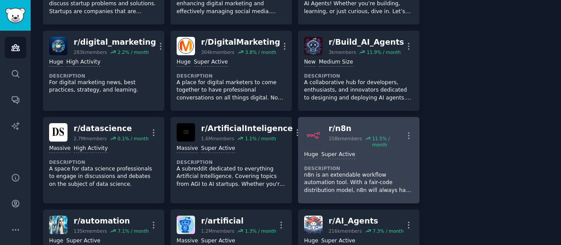
click at [335, 127] on div "r/ n8n" at bounding box center [365, 128] width 75 height 11
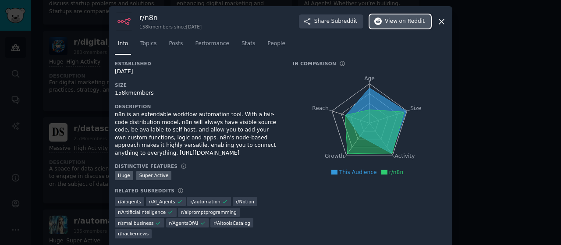
click at [405, 24] on span "on Reddit" at bounding box center [411, 22] width 25 height 8
click at [443, 22] on icon at bounding box center [441, 21] width 9 height 9
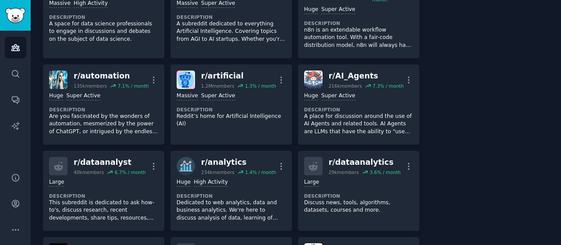
scroll to position [423, 0]
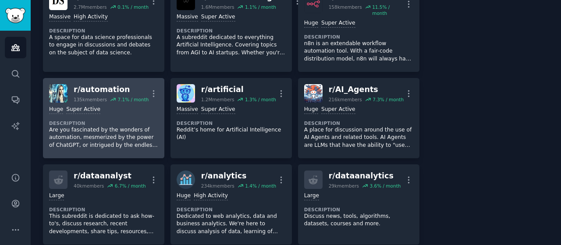
click at [103, 84] on div "r/ automation" at bounding box center [111, 89] width 75 height 11
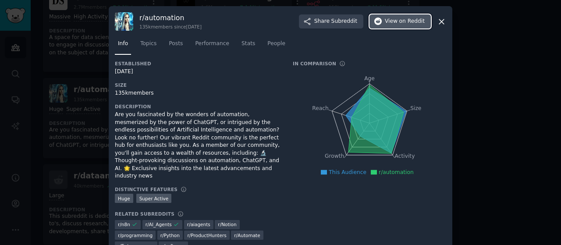
click at [396, 23] on span "View on Reddit" at bounding box center [405, 22] width 40 height 8
click at [439, 22] on icon at bounding box center [441, 21] width 5 height 5
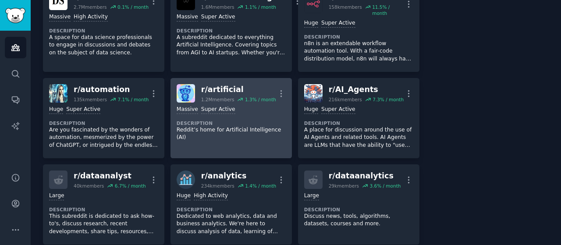
click at [214, 84] on div "r/ artificial" at bounding box center [238, 89] width 75 height 11
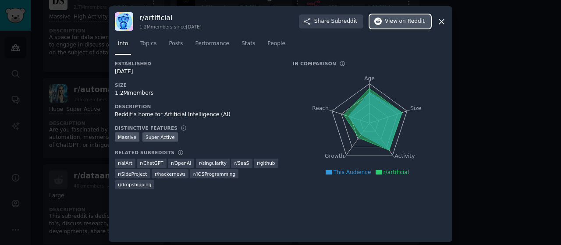
click at [403, 21] on span "on Reddit" at bounding box center [411, 22] width 25 height 8
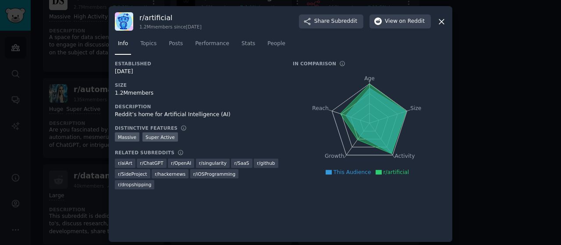
click at [441, 21] on icon at bounding box center [441, 21] width 9 height 9
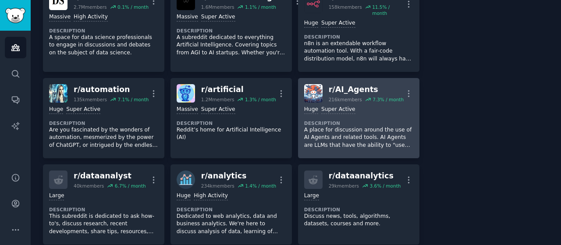
click at [350, 84] on div "r/ AI_Agents" at bounding box center [365, 89] width 75 height 11
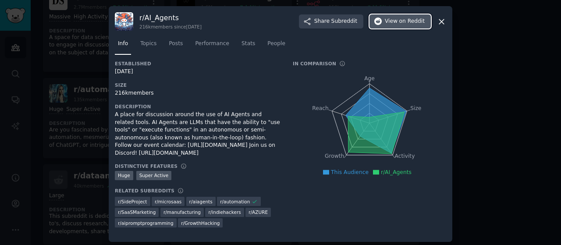
click at [406, 20] on span "on Reddit" at bounding box center [411, 22] width 25 height 8
click at [442, 20] on icon at bounding box center [441, 21] width 5 height 5
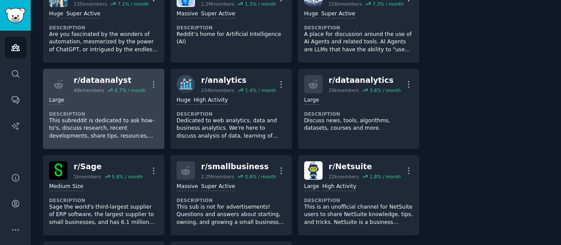
scroll to position [510, 0]
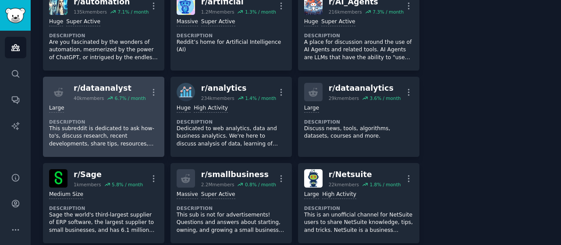
click at [101, 83] on div "r/ dataanalyst" at bounding box center [110, 88] width 72 height 11
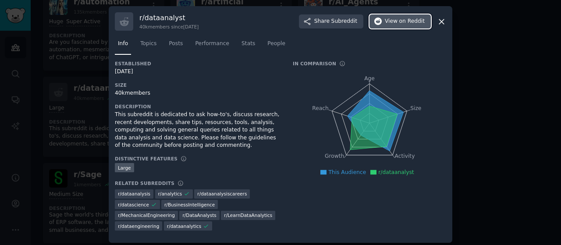
click at [395, 20] on span "View on Reddit" at bounding box center [405, 22] width 40 height 8
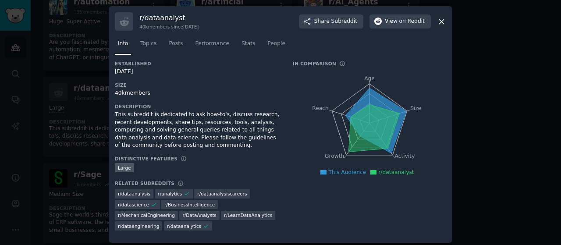
click at [439, 20] on icon at bounding box center [441, 21] width 9 height 9
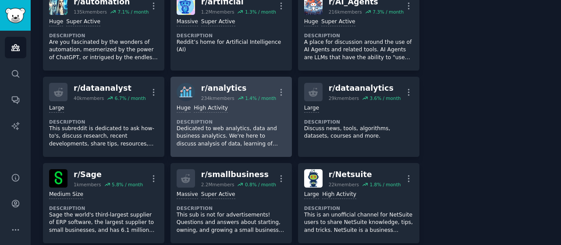
click at [219, 83] on div "r/ analytics" at bounding box center [238, 88] width 75 height 11
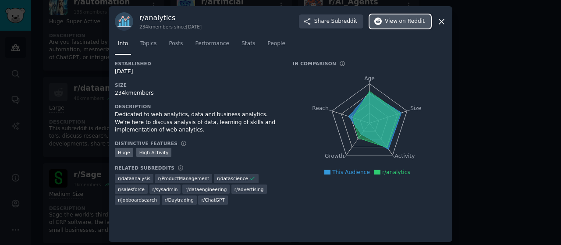
click at [408, 22] on span "on Reddit" at bounding box center [411, 22] width 25 height 8
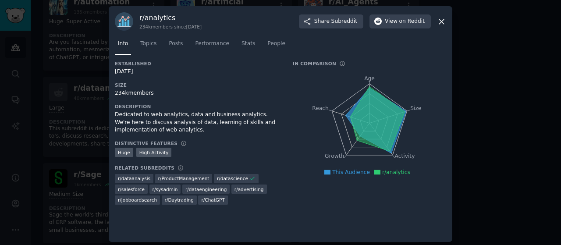
click at [444, 17] on icon at bounding box center [441, 21] width 9 height 9
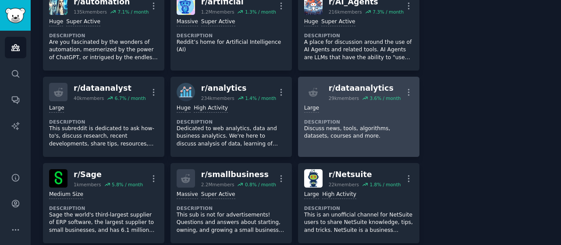
click at [341, 83] on div "r/ dataanalytics" at bounding box center [364, 88] width 72 height 11
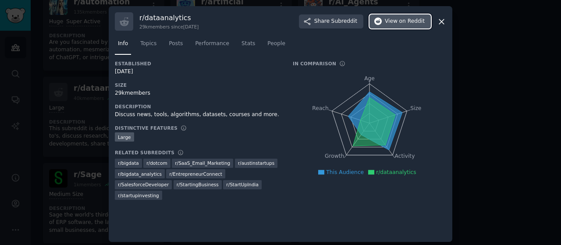
click at [393, 23] on span "View on Reddit" at bounding box center [405, 22] width 40 height 8
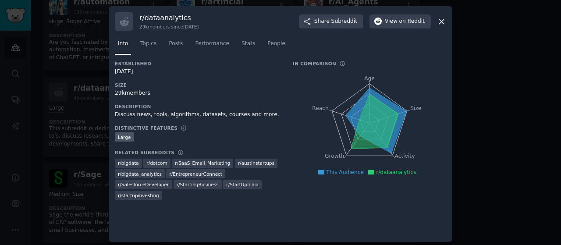
click at [437, 22] on icon at bounding box center [441, 21] width 9 height 9
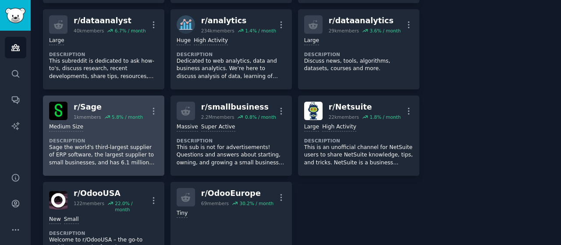
scroll to position [598, 0]
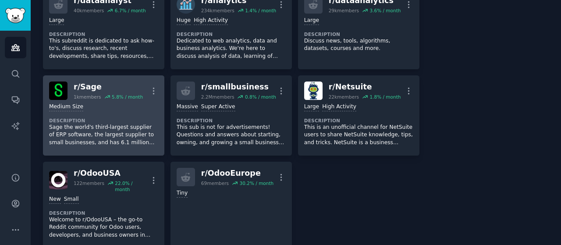
click at [77, 75] on link "r/ Sage 1k members 5.8 % / month More Medium Size Description Sage the world's …" at bounding box center [103, 115] width 121 height 80
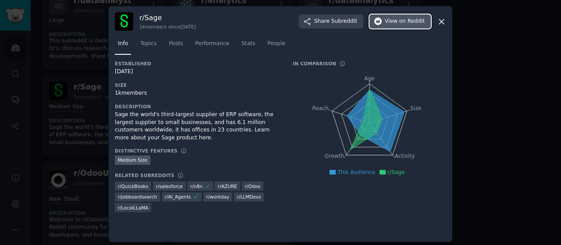
click at [403, 27] on button "View on Reddit" at bounding box center [399, 21] width 61 height 14
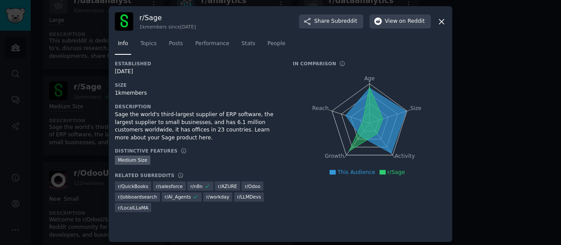
click at [441, 24] on icon at bounding box center [441, 21] width 9 height 9
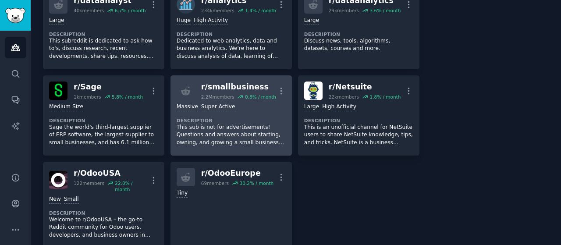
click at [223, 81] on div "r/ smallbusiness" at bounding box center [238, 86] width 75 height 11
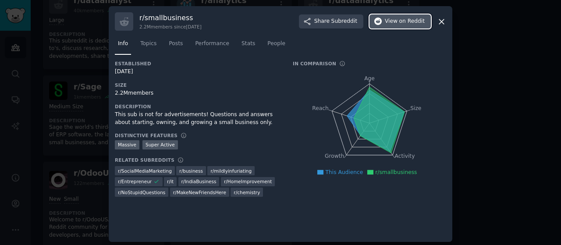
click at [403, 21] on span "on Reddit" at bounding box center [411, 22] width 25 height 8
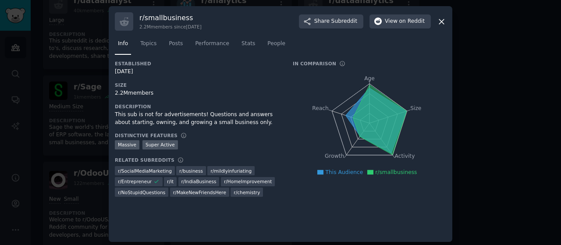
click at [439, 18] on icon at bounding box center [441, 21] width 9 height 9
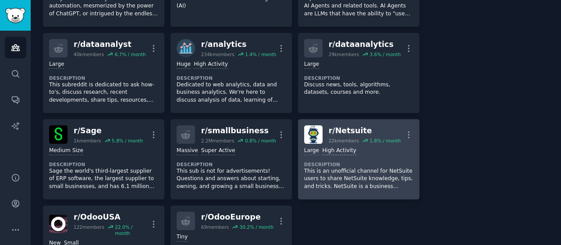
scroll to position [598, 0]
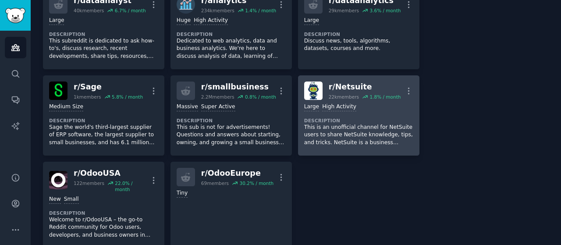
click at [342, 81] on div "r/ Netsuite" at bounding box center [364, 86] width 72 height 11
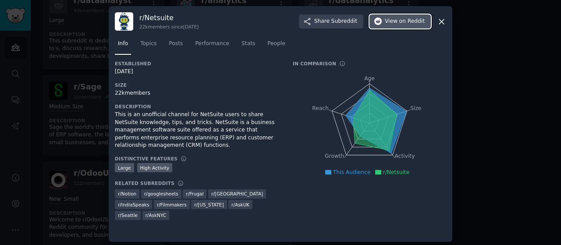
click at [395, 20] on span "View on Reddit" at bounding box center [405, 22] width 40 height 8
click at [440, 16] on div "r/ Netsuite 22k members since 12/14/2011 Share Subreddit View on Reddit" at bounding box center [280, 21] width 331 height 18
click at [440, 20] on icon at bounding box center [441, 21] width 9 height 9
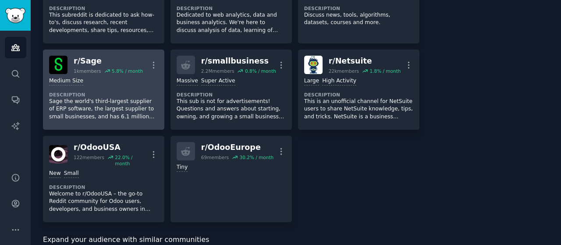
scroll to position [685, 0]
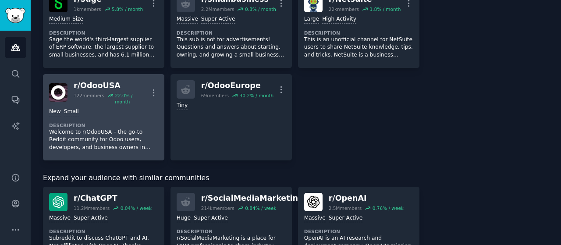
click at [98, 80] on div "r/ OdooUSA" at bounding box center [111, 85] width 75 height 11
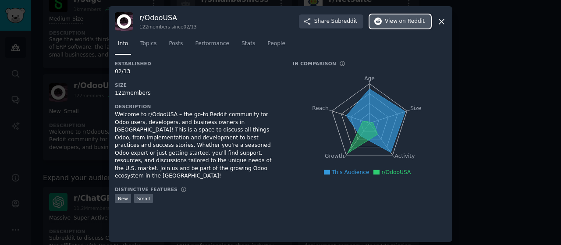
click at [398, 22] on span "View on Reddit" at bounding box center [405, 22] width 40 height 8
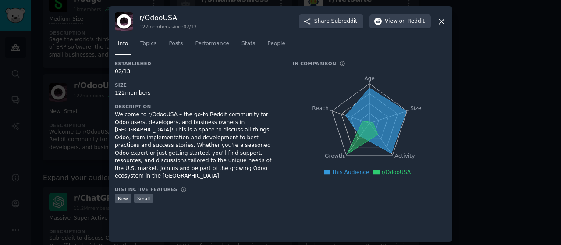
click at [441, 18] on icon at bounding box center [441, 21] width 9 height 9
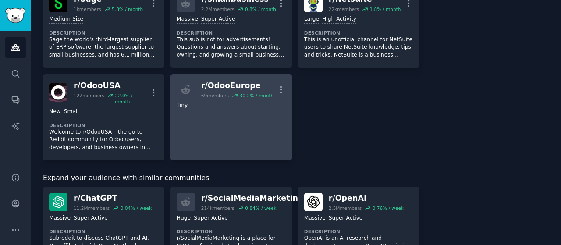
click at [228, 80] on div "r/ OdooEurope" at bounding box center [237, 85] width 72 height 11
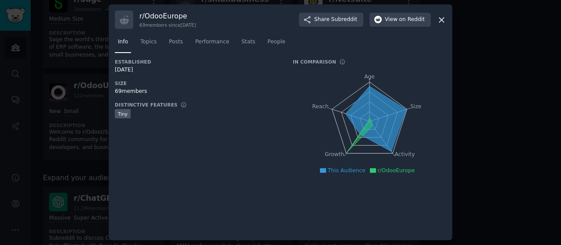
scroll to position [3, 0]
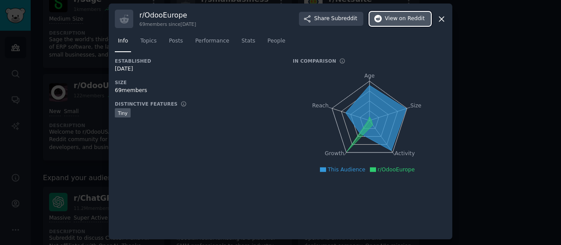
click at [395, 20] on span "View on Reddit" at bounding box center [405, 19] width 40 height 8
click at [441, 17] on icon at bounding box center [441, 19] width 5 height 5
